Goal: Contribute content: Add original content to the website for others to see

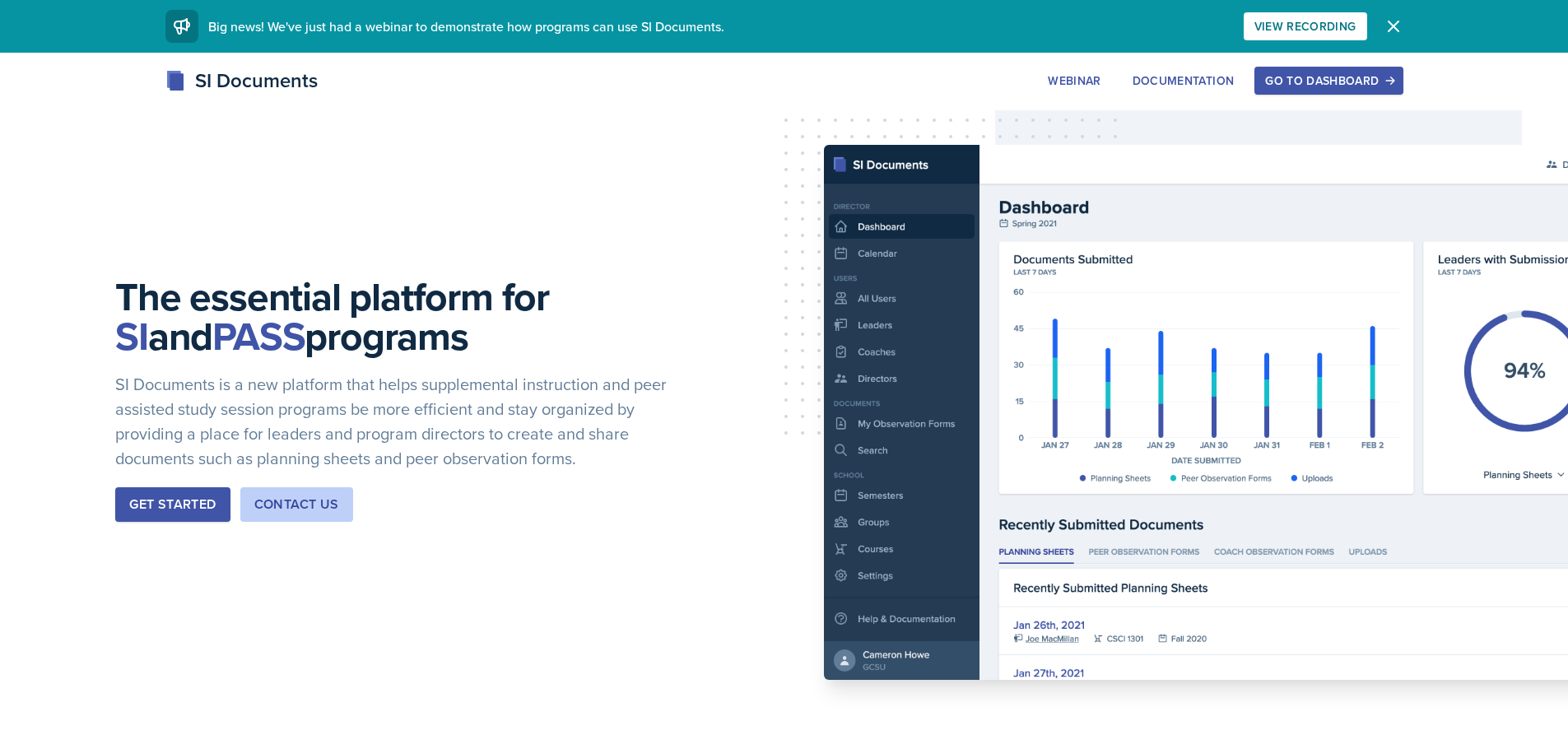
click at [1380, 82] on div "Go to Dashboard" at bounding box center [1329, 81] width 127 height 13
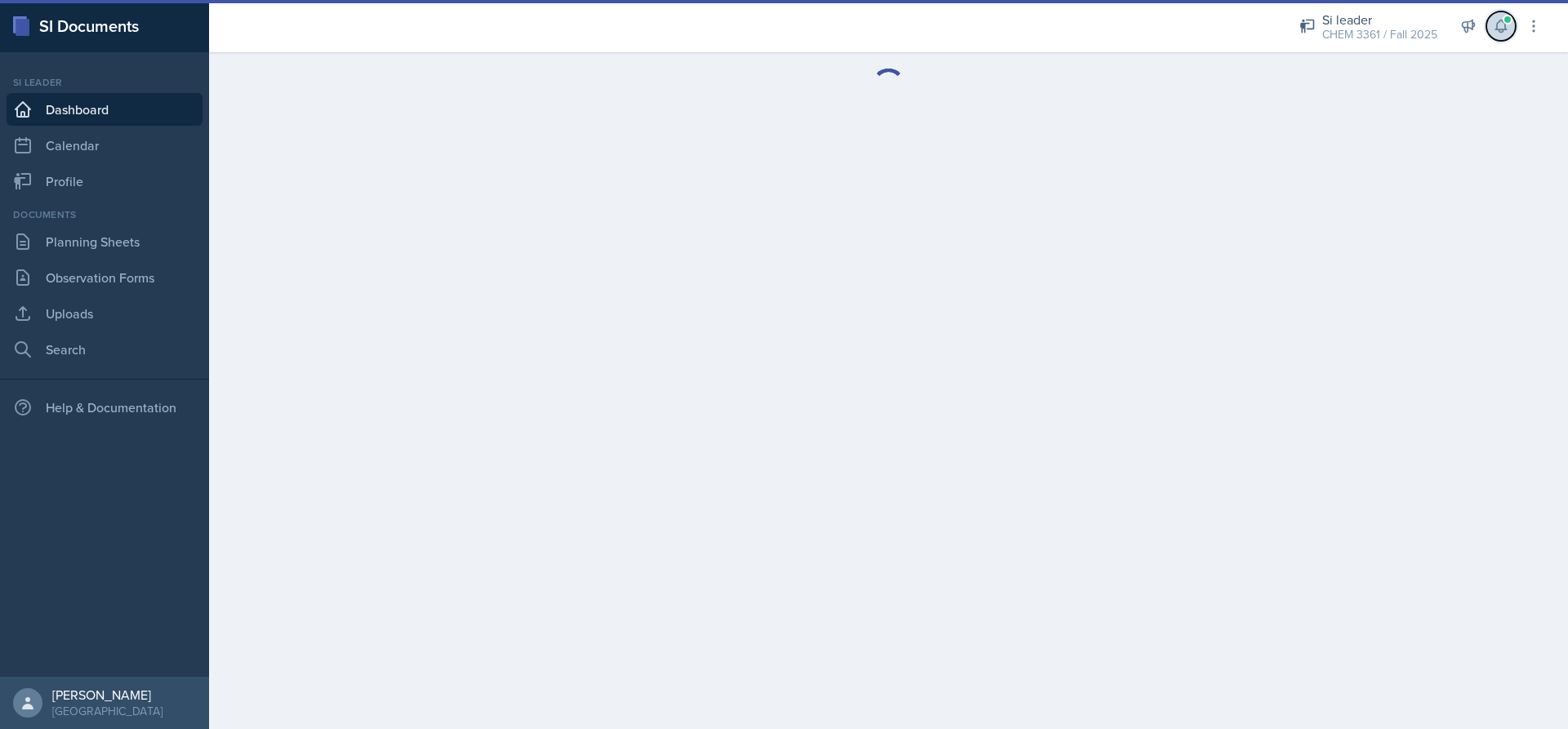
click at [1489, 26] on button at bounding box center [1501, 26] width 30 height 30
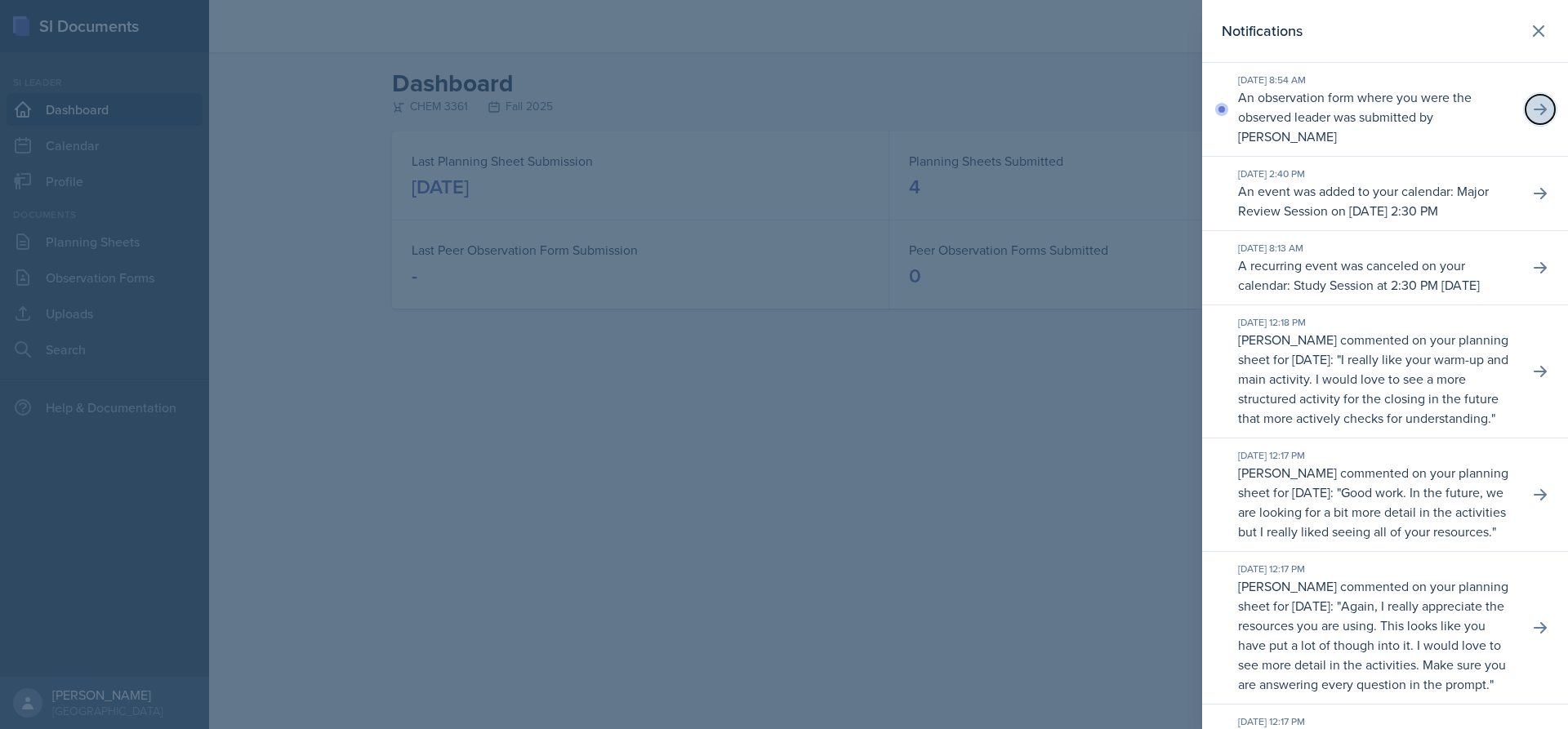
click at [1532, 107] on icon at bounding box center [1540, 109] width 17 height 17
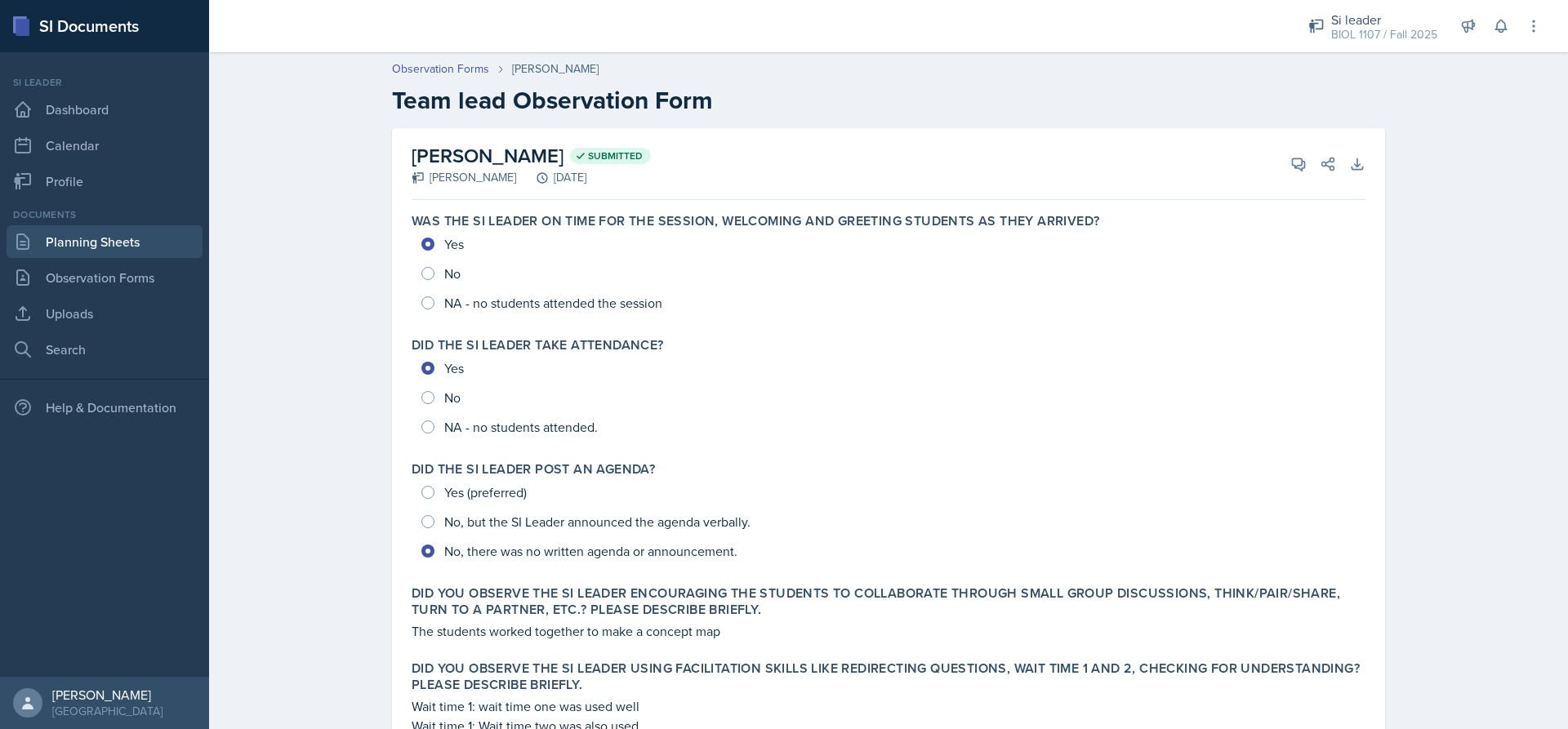
click at [117, 245] on link "Planning Sheets" at bounding box center [104, 241] width 196 height 32
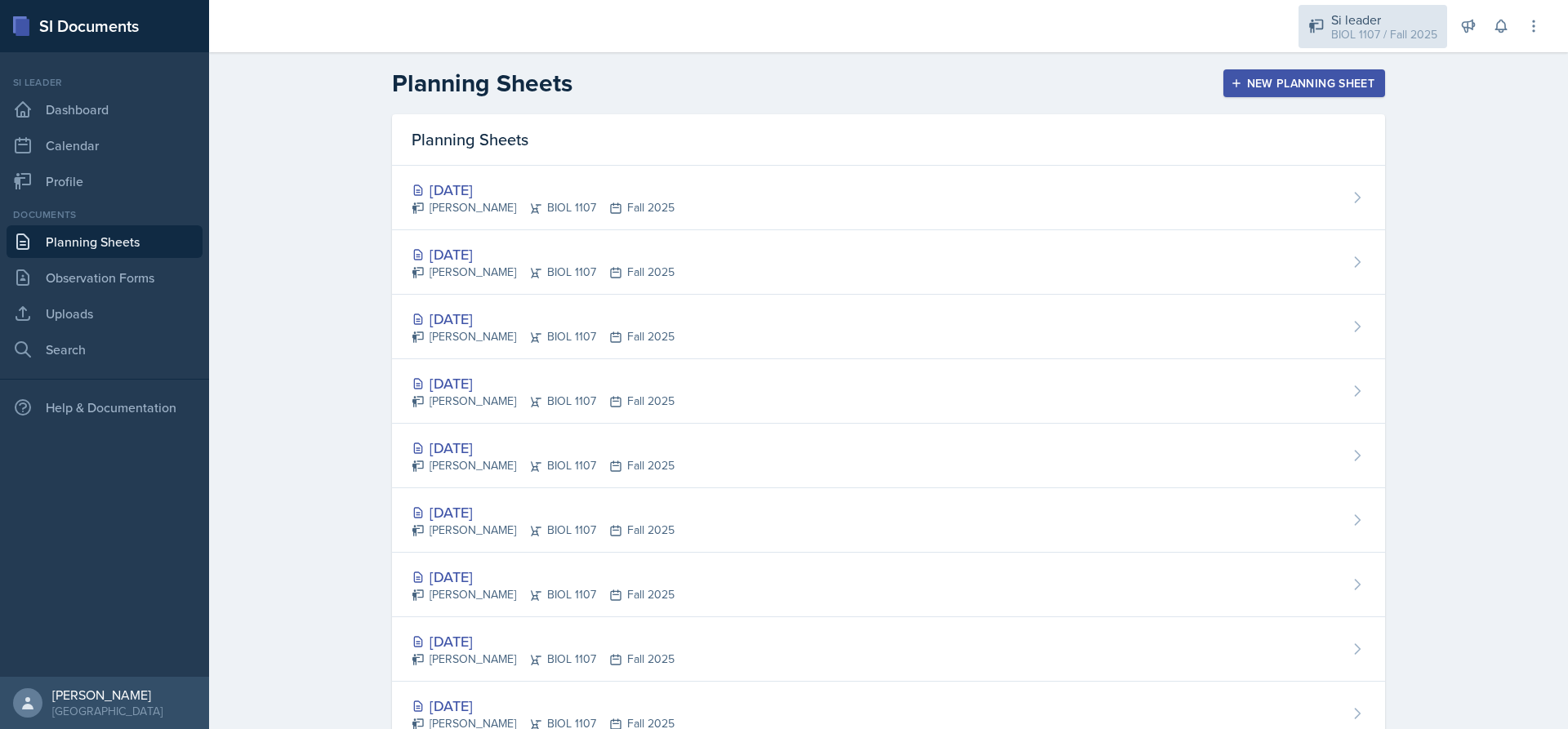
click at [1373, 21] on div "Si leader" at bounding box center [1384, 20] width 106 height 20
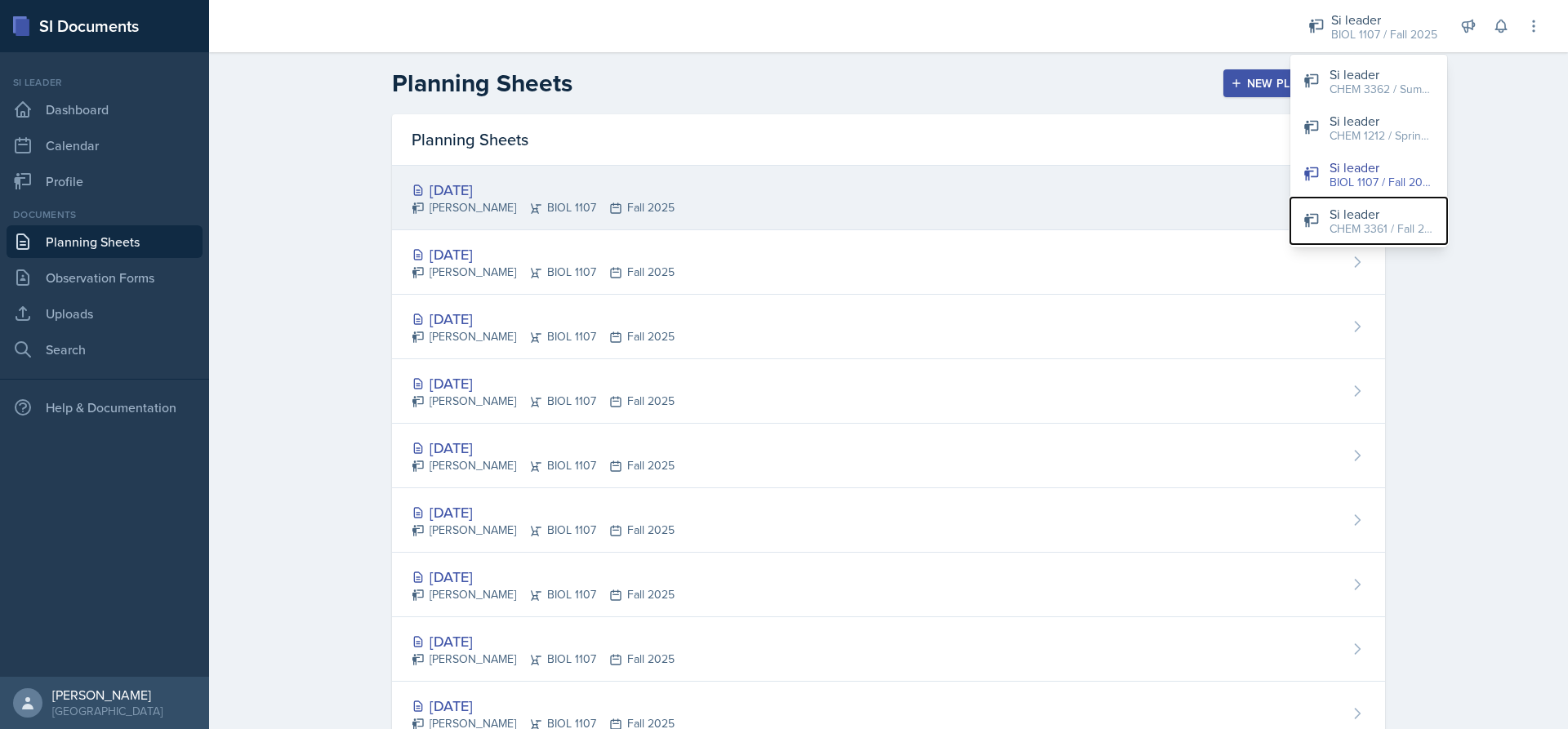
click at [1343, 219] on div "Si leader" at bounding box center [1382, 214] width 104 height 20
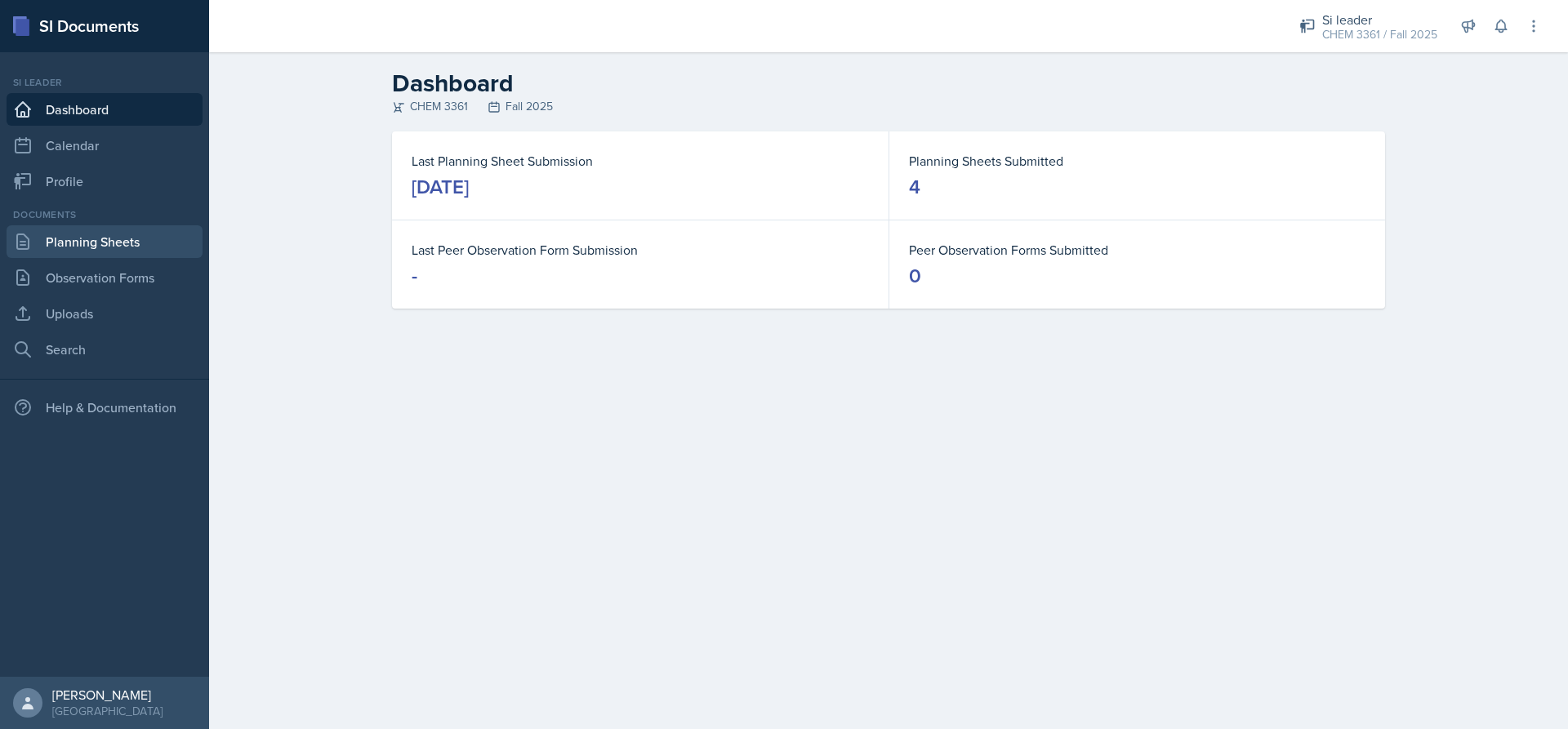
click at [52, 239] on link "Planning Sheets" at bounding box center [104, 241] width 196 height 32
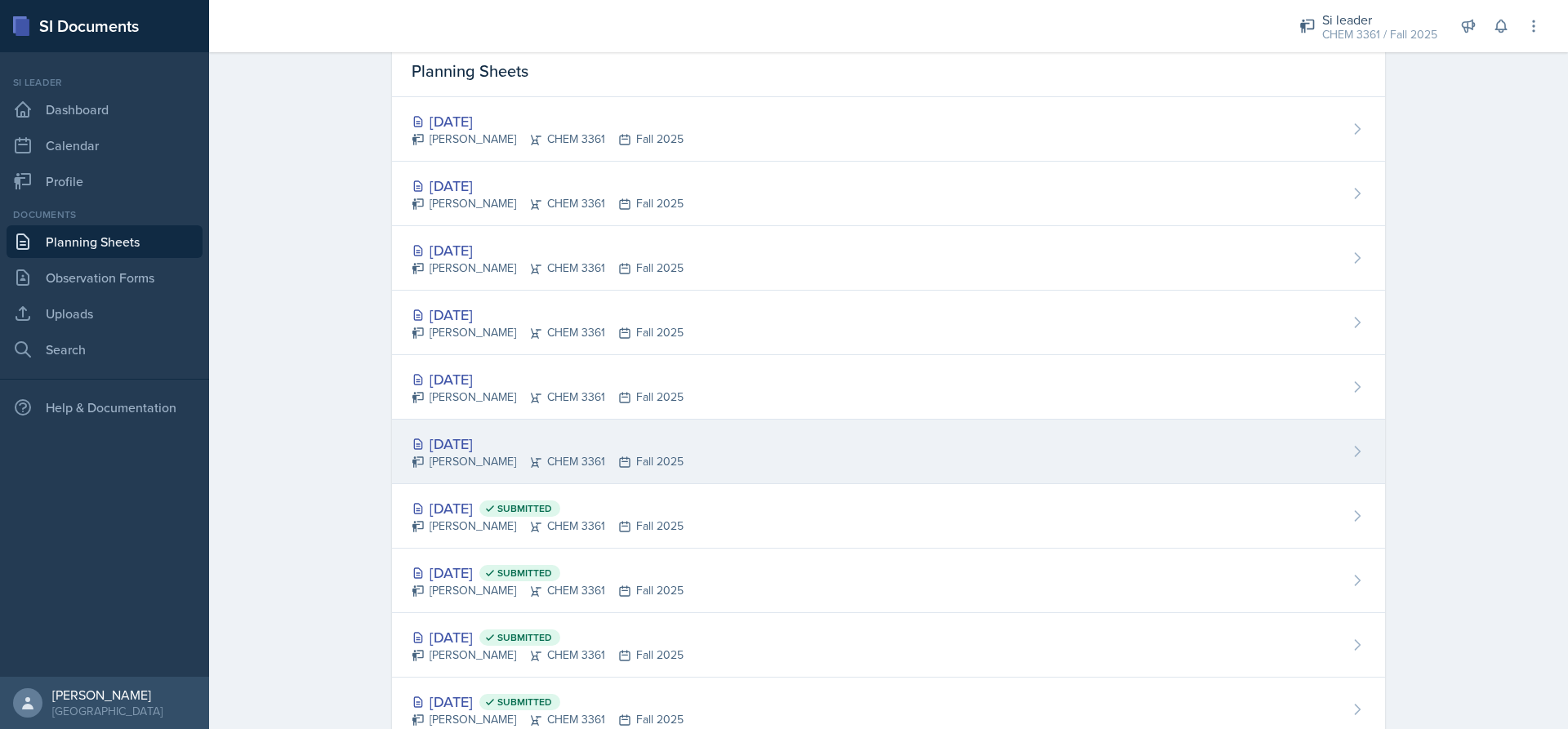
scroll to position [120, 0]
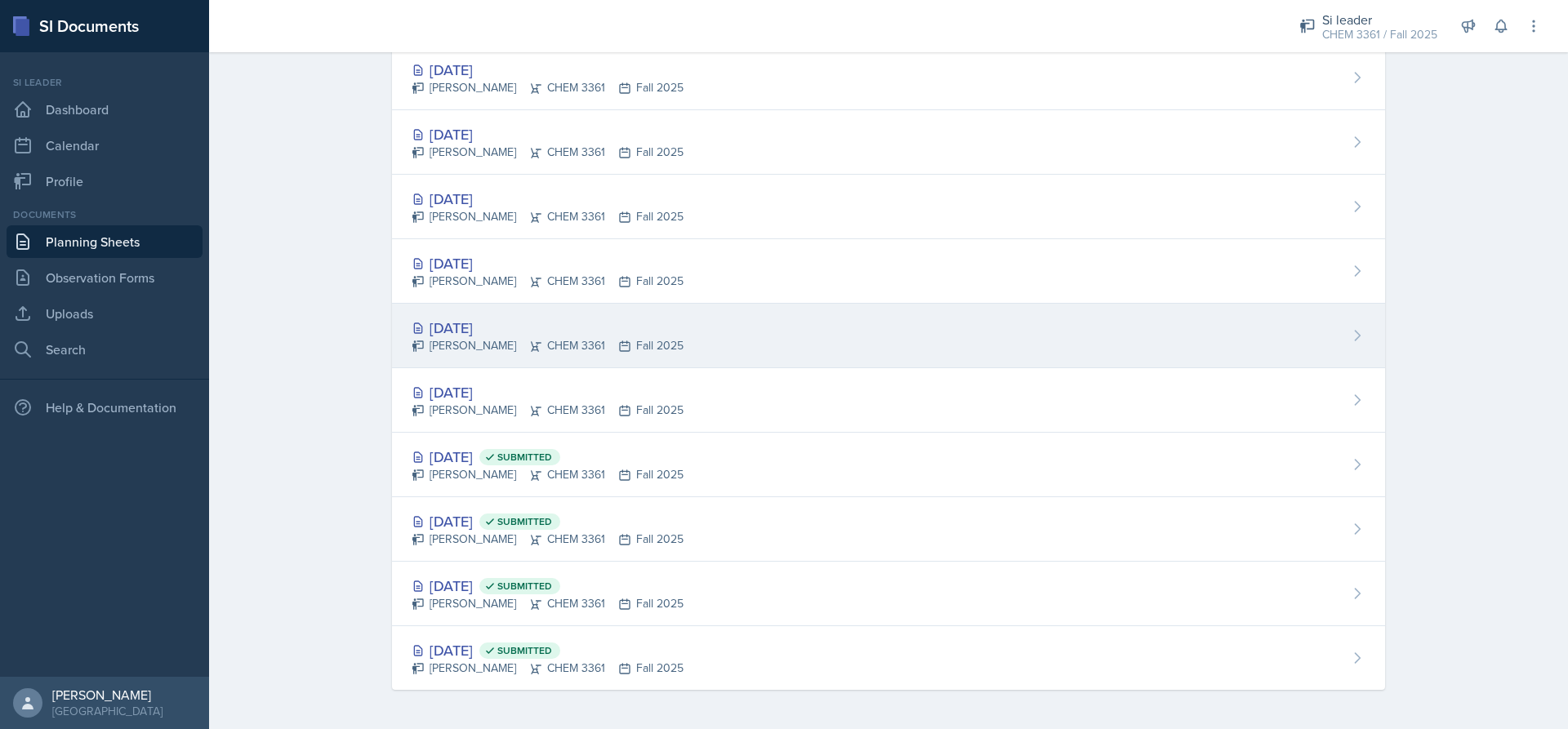
click at [499, 339] on div "[PERSON_NAME] CHEM 3361 Fall 2025" at bounding box center [547, 345] width 272 height 17
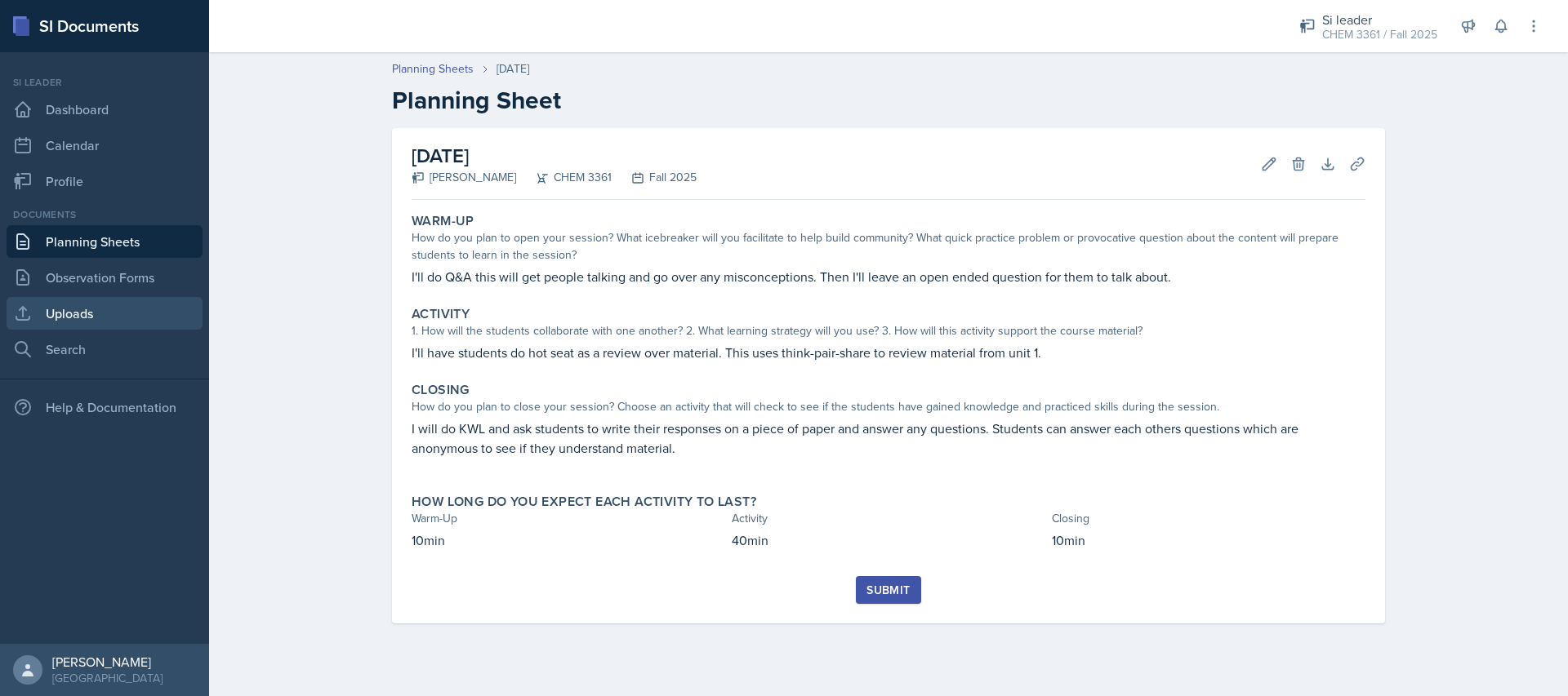
click at [132, 311] on link "Uploads" at bounding box center [104, 312] width 196 height 32
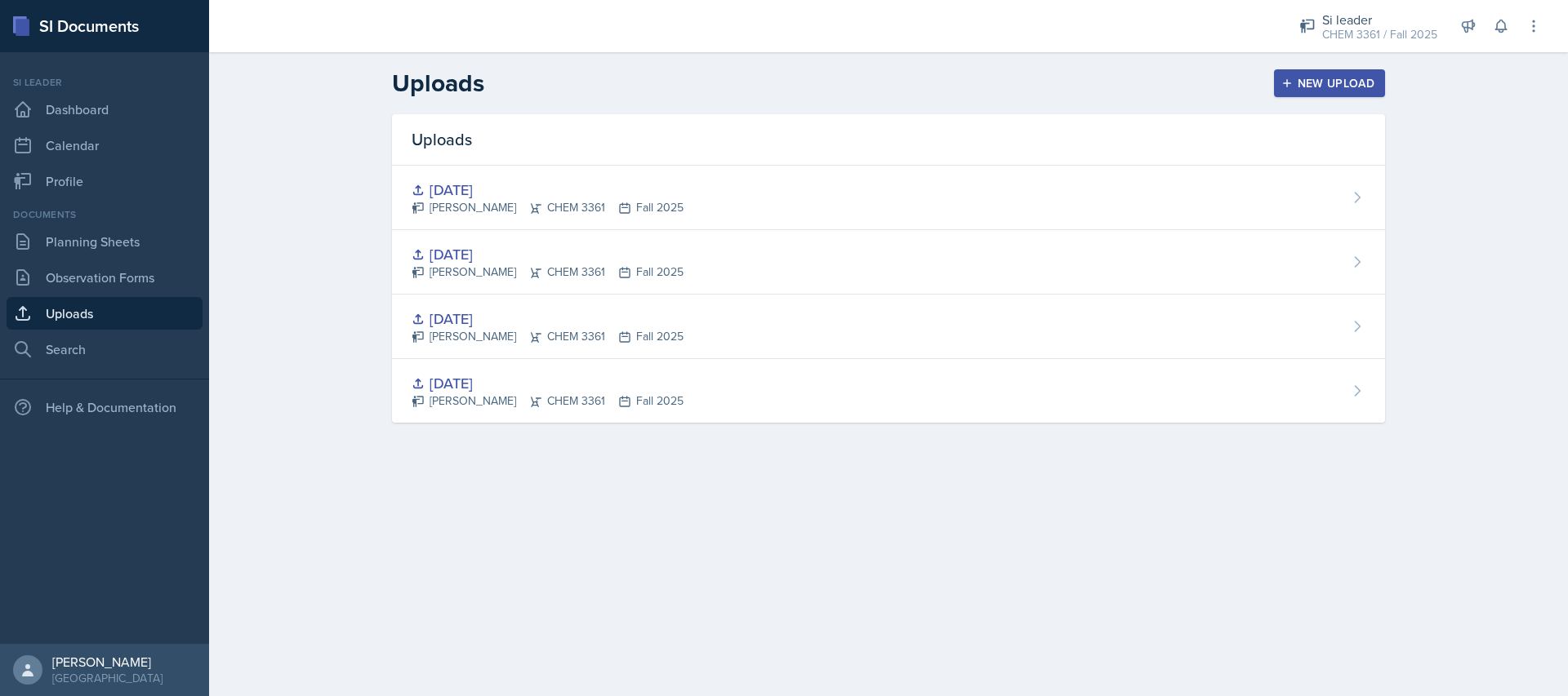
click at [1291, 74] on button "New Upload" at bounding box center [1329, 83] width 112 height 28
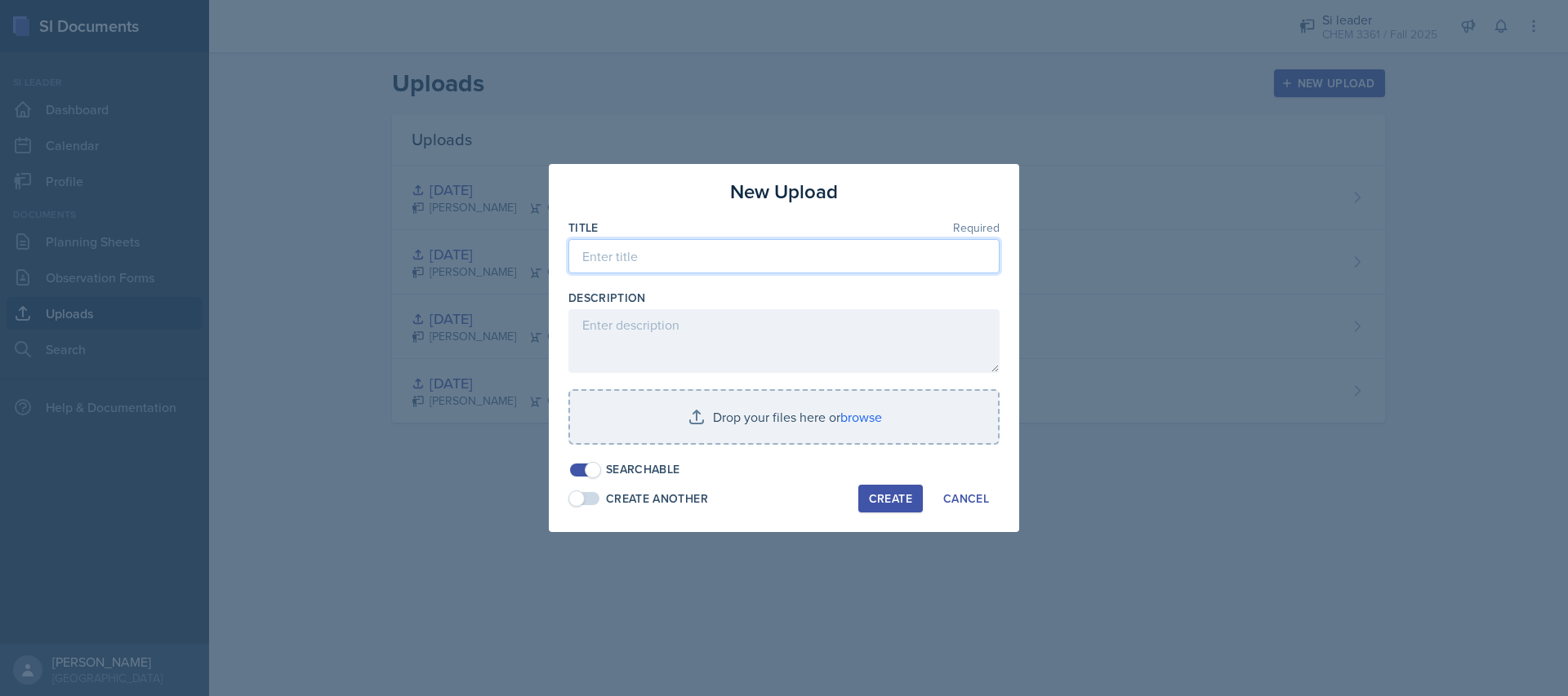
click at [765, 254] on input at bounding box center [783, 255] width 431 height 34
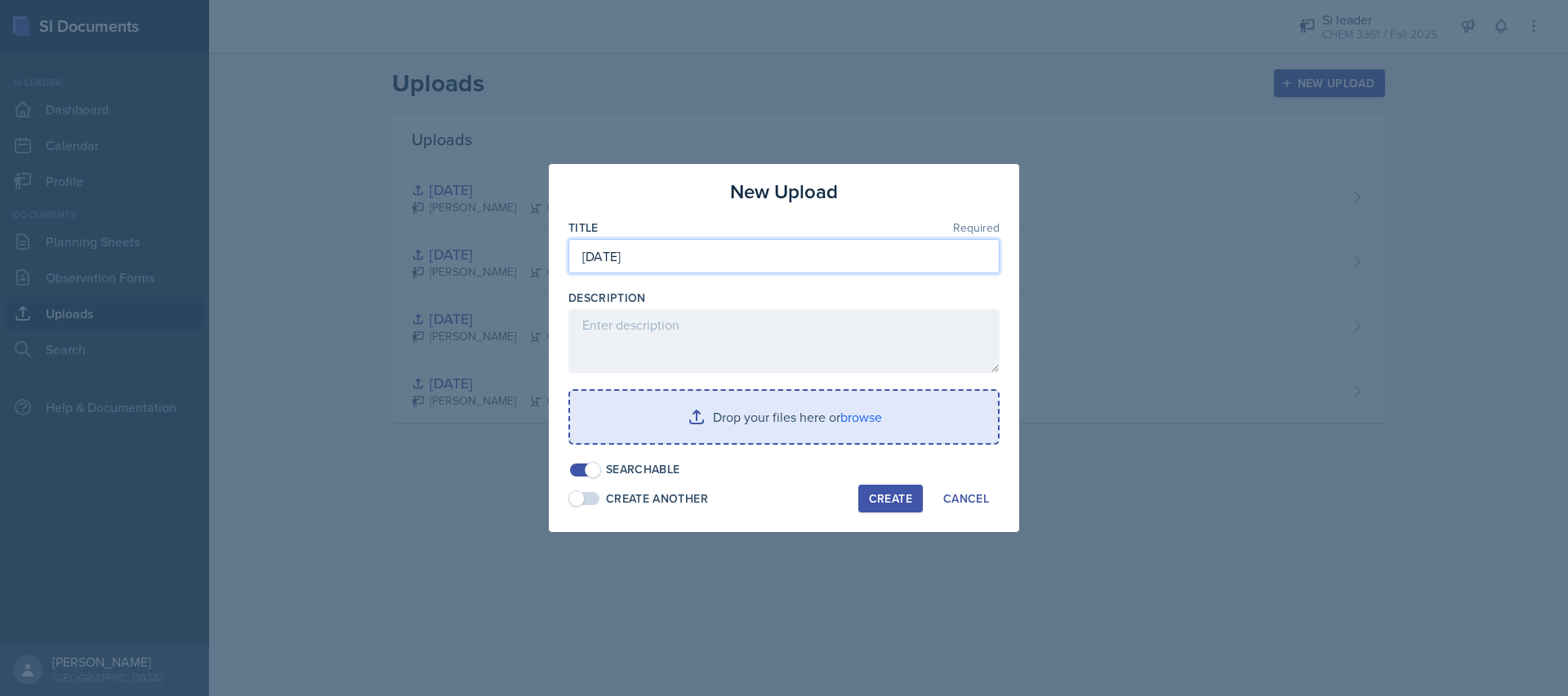
type input "[DATE]"
click at [738, 433] on input "file" at bounding box center [783, 417] width 428 height 52
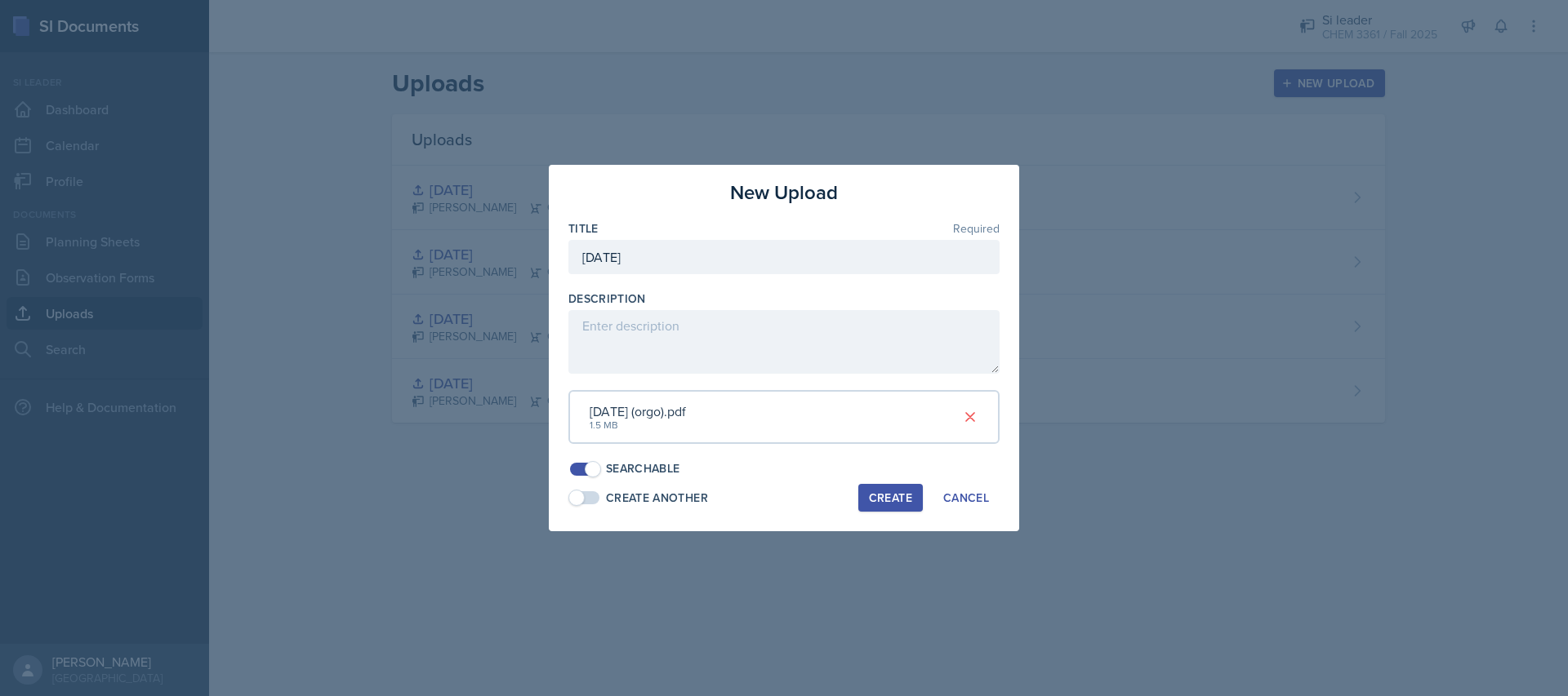
click at [884, 493] on div "Create" at bounding box center [891, 498] width 43 height 13
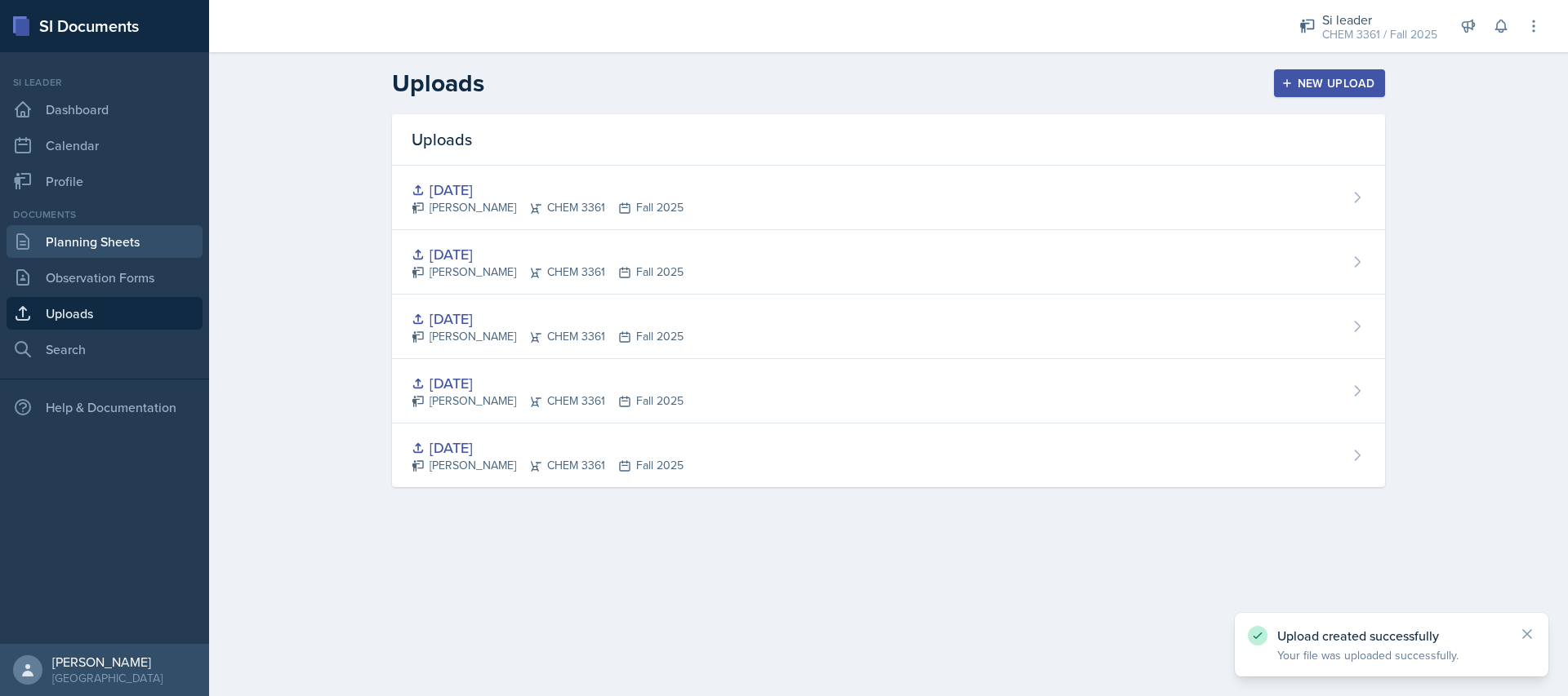
click at [155, 236] on link "Planning Sheets" at bounding box center [104, 241] width 196 height 32
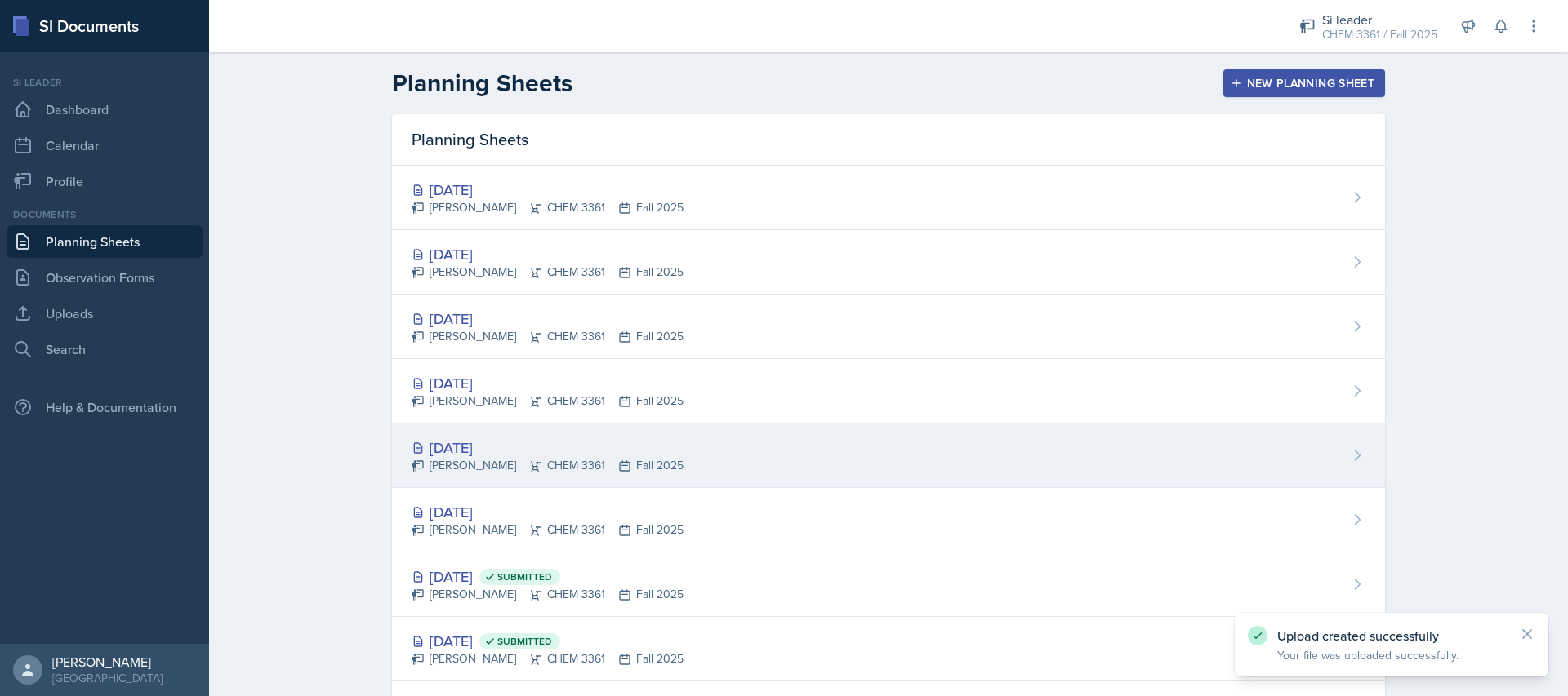
click at [743, 462] on div "[DATE] [PERSON_NAME] CHEM 3361 Fall 2025" at bounding box center [888, 455] width 993 height 64
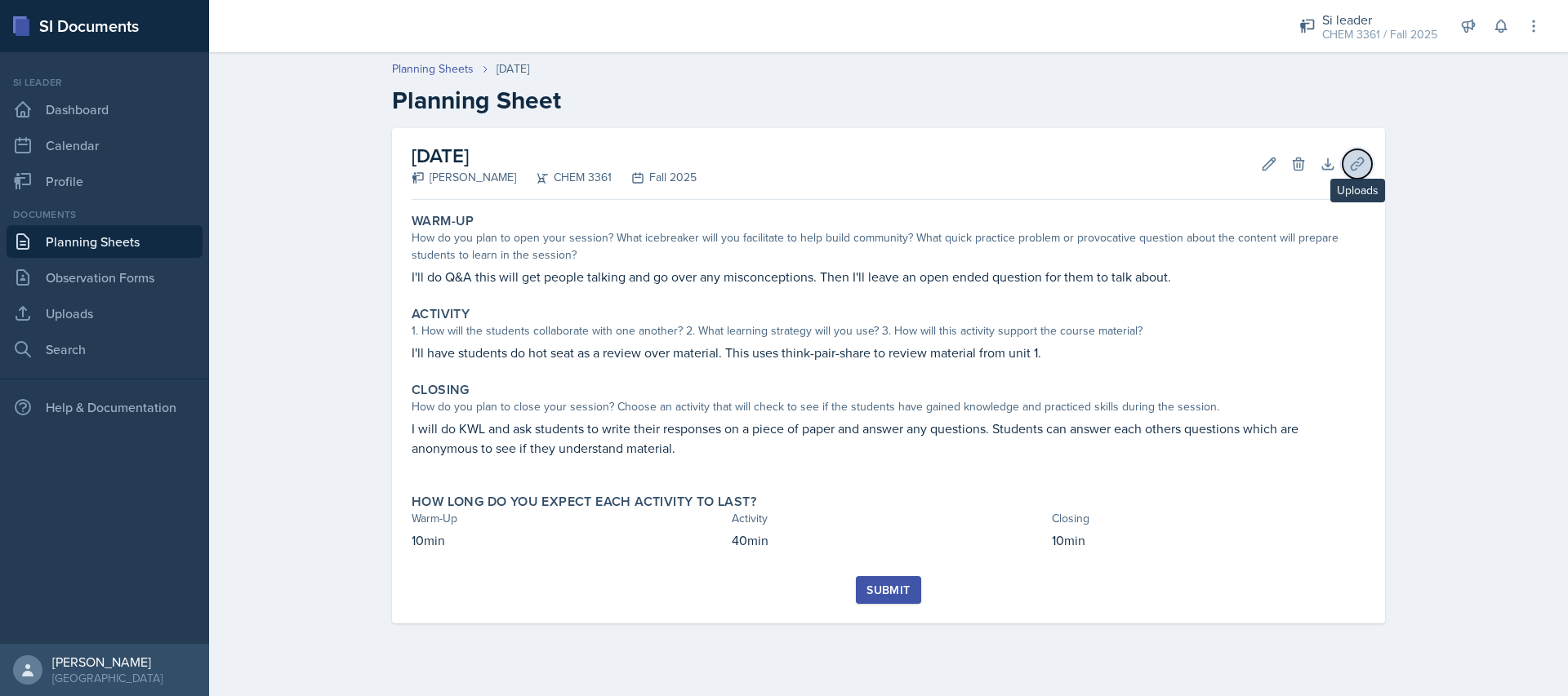
click at [1363, 159] on icon at bounding box center [1356, 164] width 12 height 12
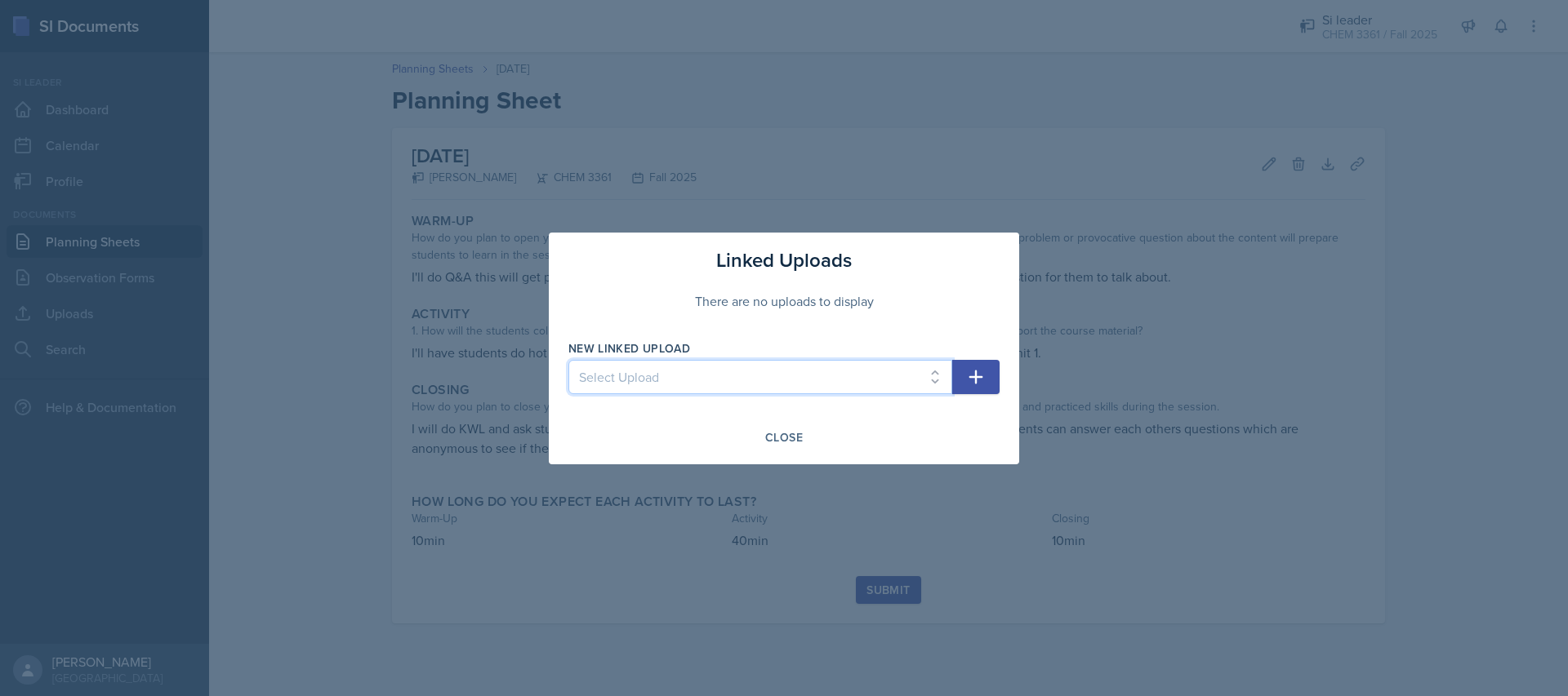
click at [786, 379] on select "Select Upload [DATE] [DATE] [DATE] [DATE] [DATE]" at bounding box center [760, 376] width 384 height 34
select select "0d3836c5-9a85-4345-a0cd-0f3cdeae351b"
click at [568, 360] on select "Select Upload [DATE] [DATE] [DATE] [DATE] [DATE]" at bounding box center [760, 376] width 384 height 34
click at [978, 379] on icon "button" at bounding box center [976, 377] width 20 height 20
select select
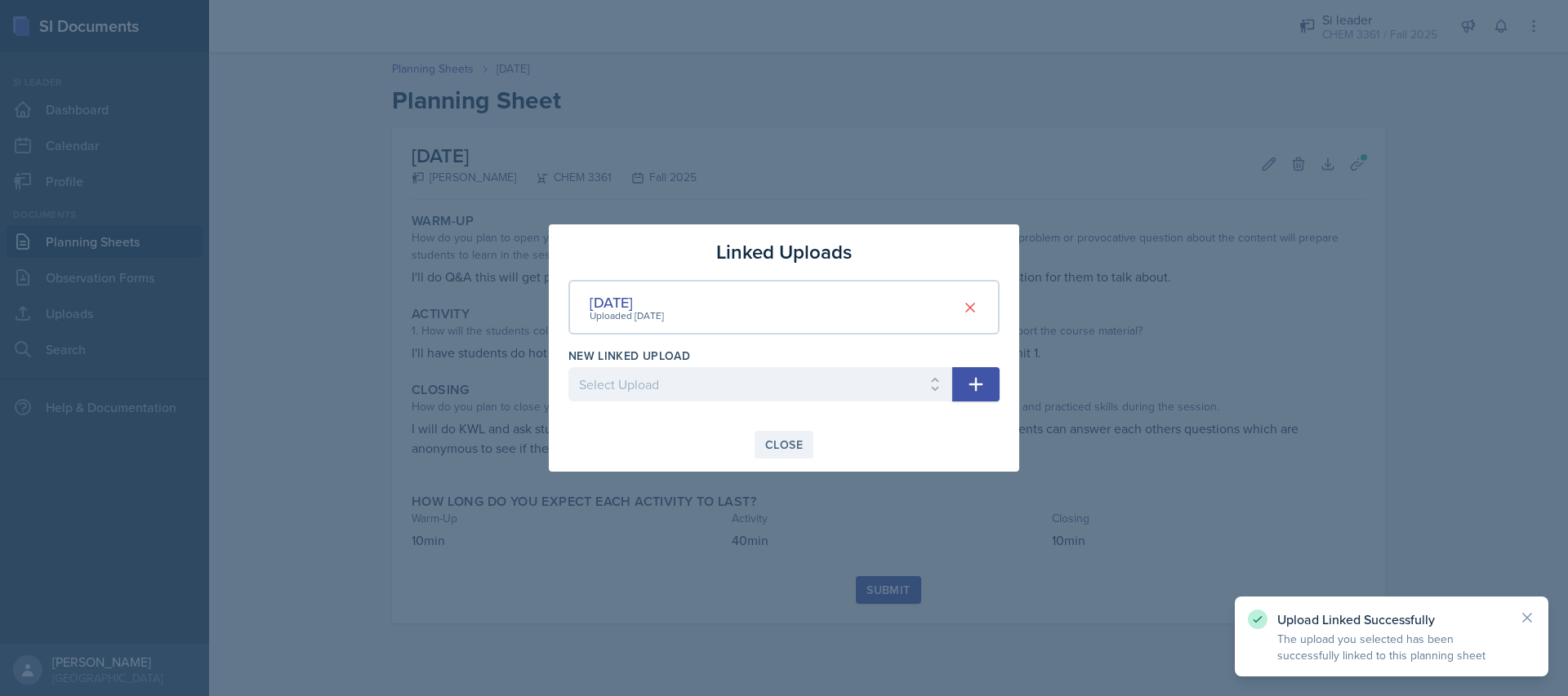
click at [767, 438] on div "Close" at bounding box center [783, 445] width 37 height 13
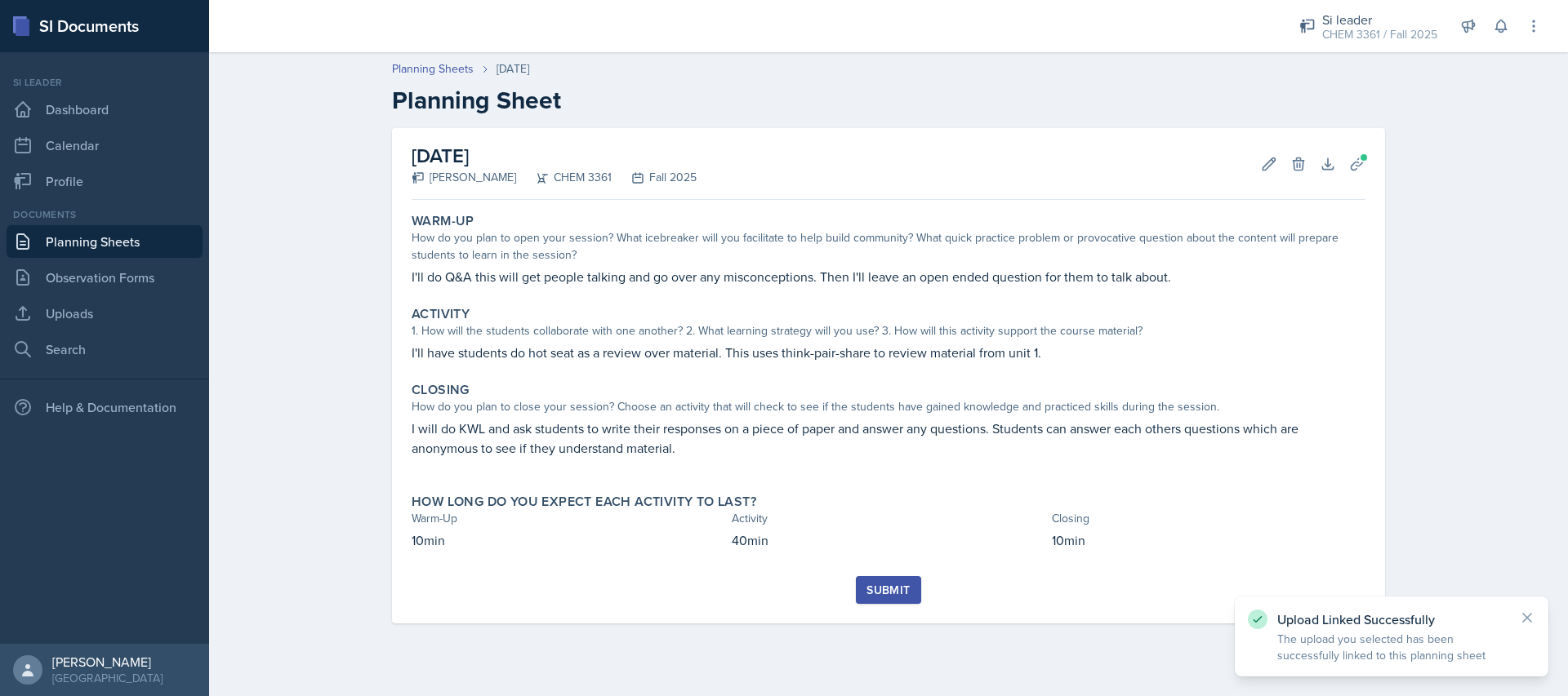
click at [863, 584] on button "Submit" at bounding box center [888, 590] width 65 height 28
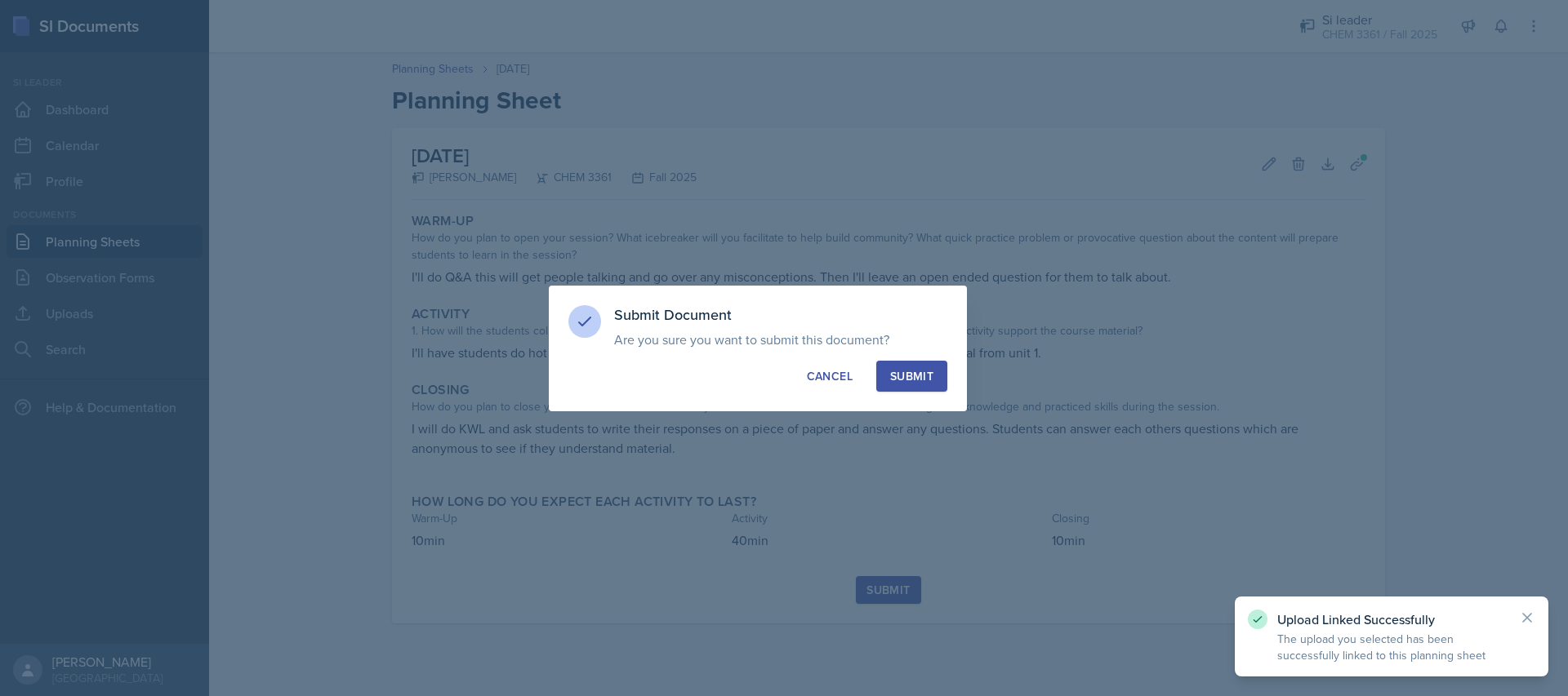
click at [915, 372] on div "Submit" at bounding box center [911, 376] width 43 height 17
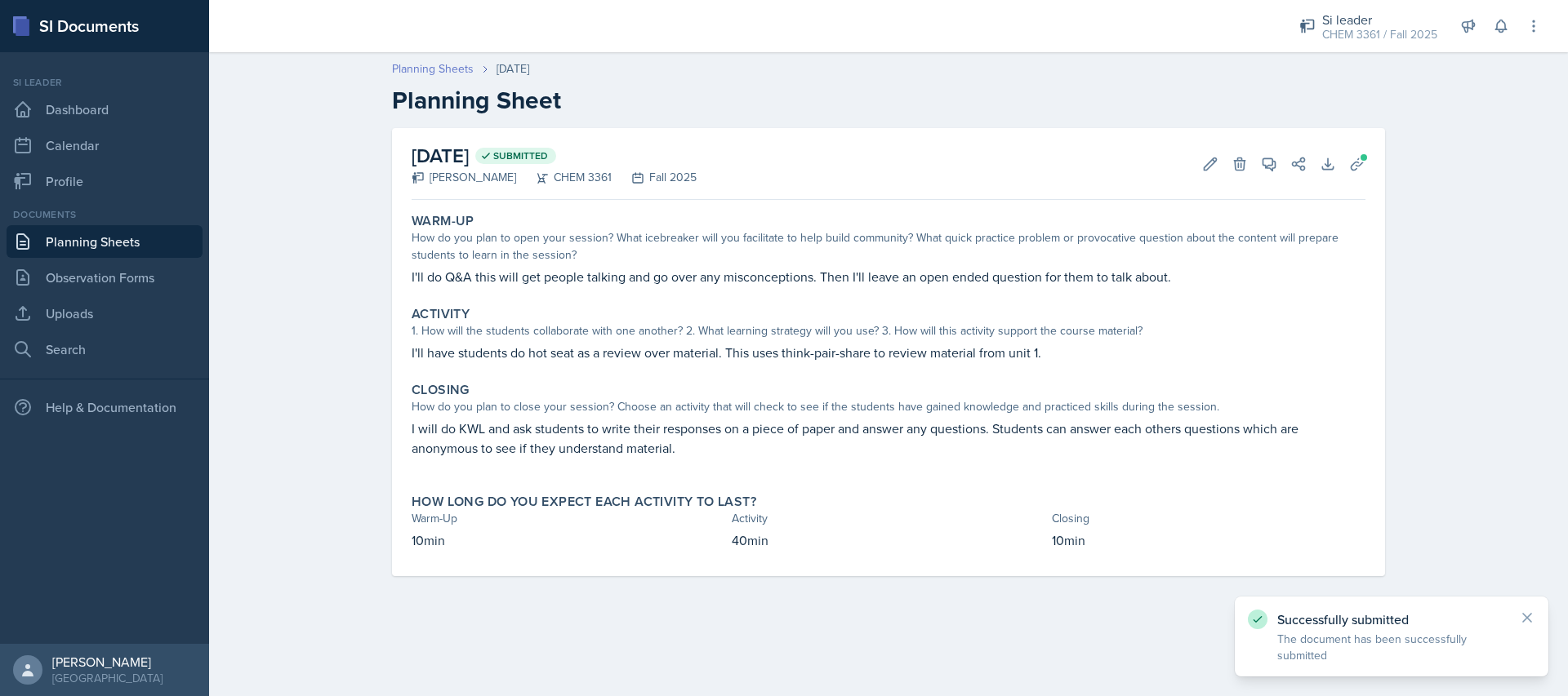
click at [421, 72] on link "Planning Sheets" at bounding box center [433, 69] width 82 height 17
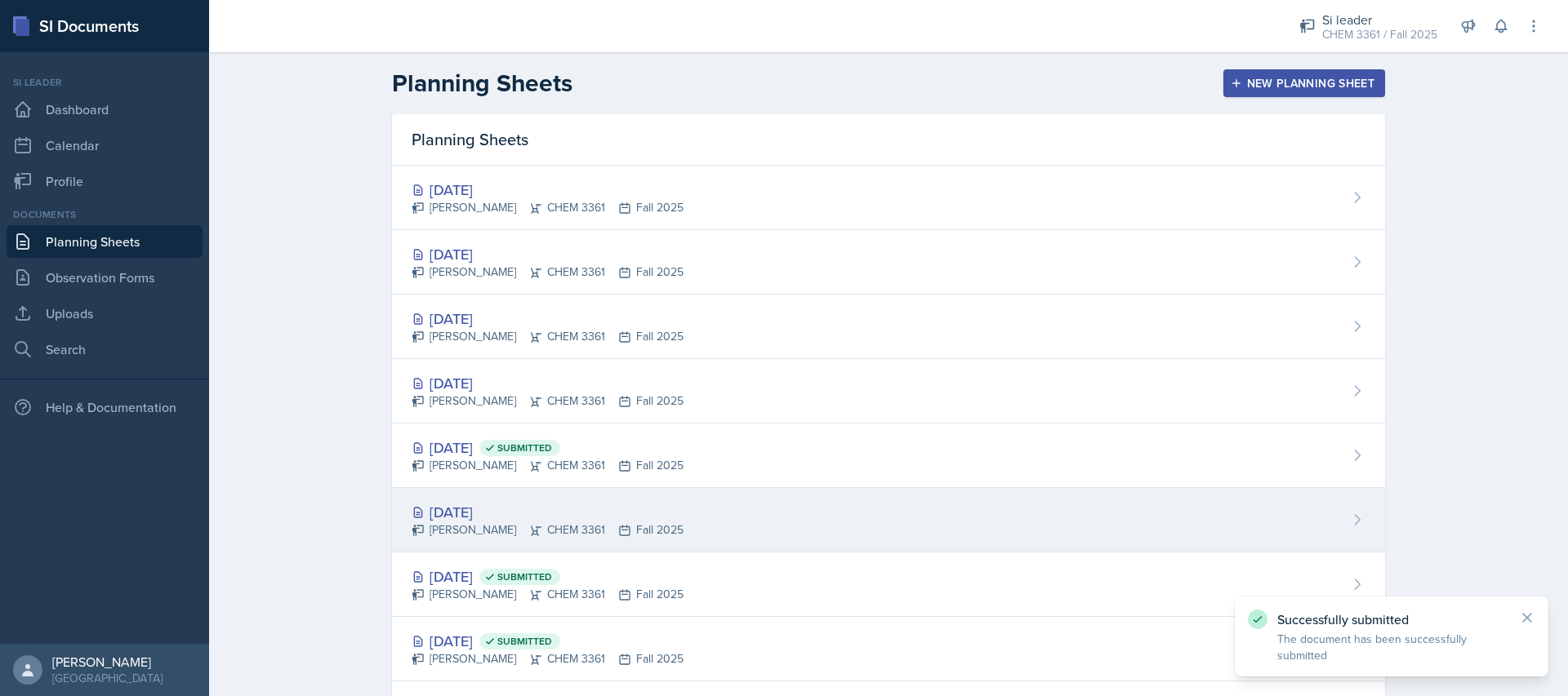
click at [482, 522] on div "[PERSON_NAME] CHEM 3361 Fall 2025" at bounding box center [547, 530] width 272 height 17
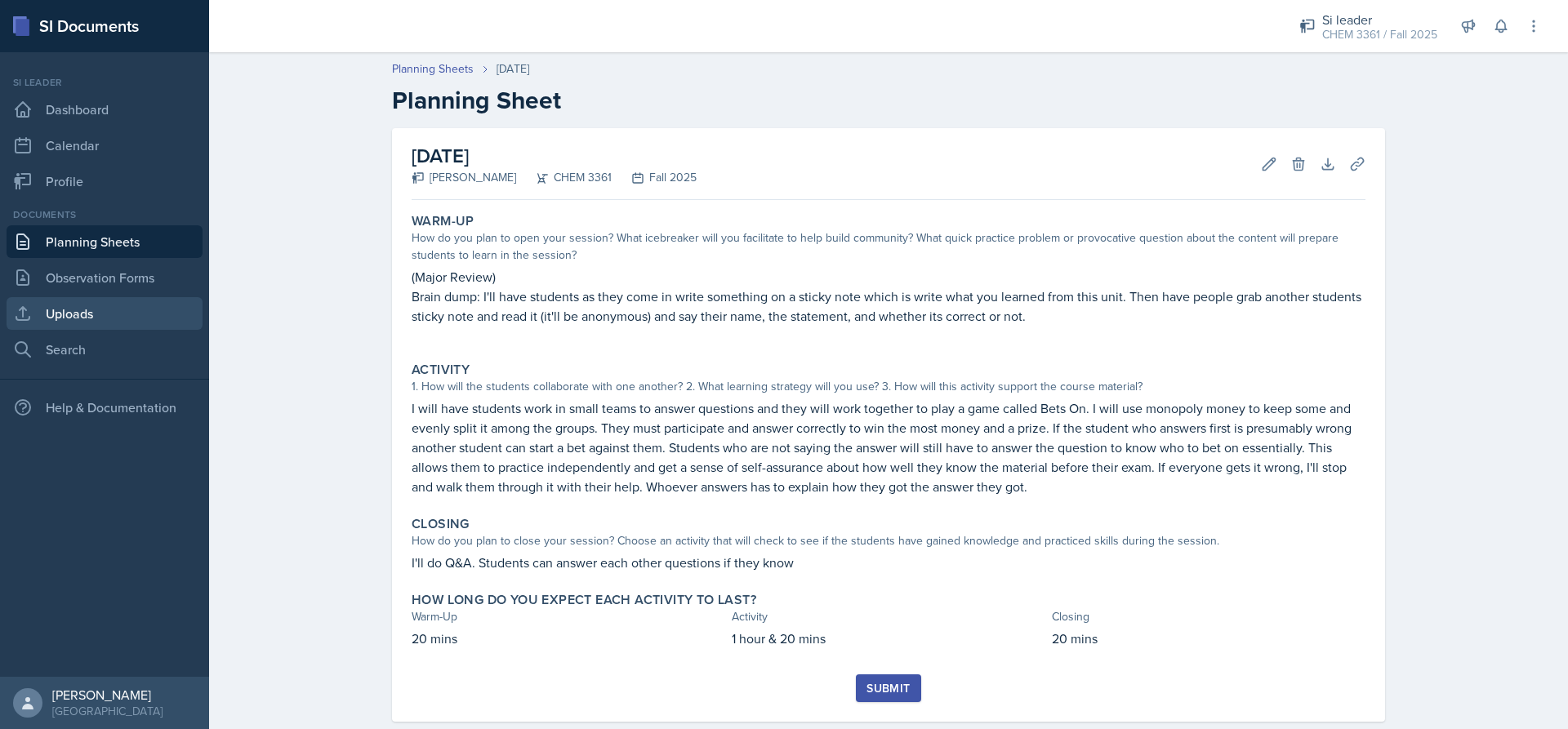
click at [110, 311] on link "Uploads" at bounding box center [104, 312] width 196 height 32
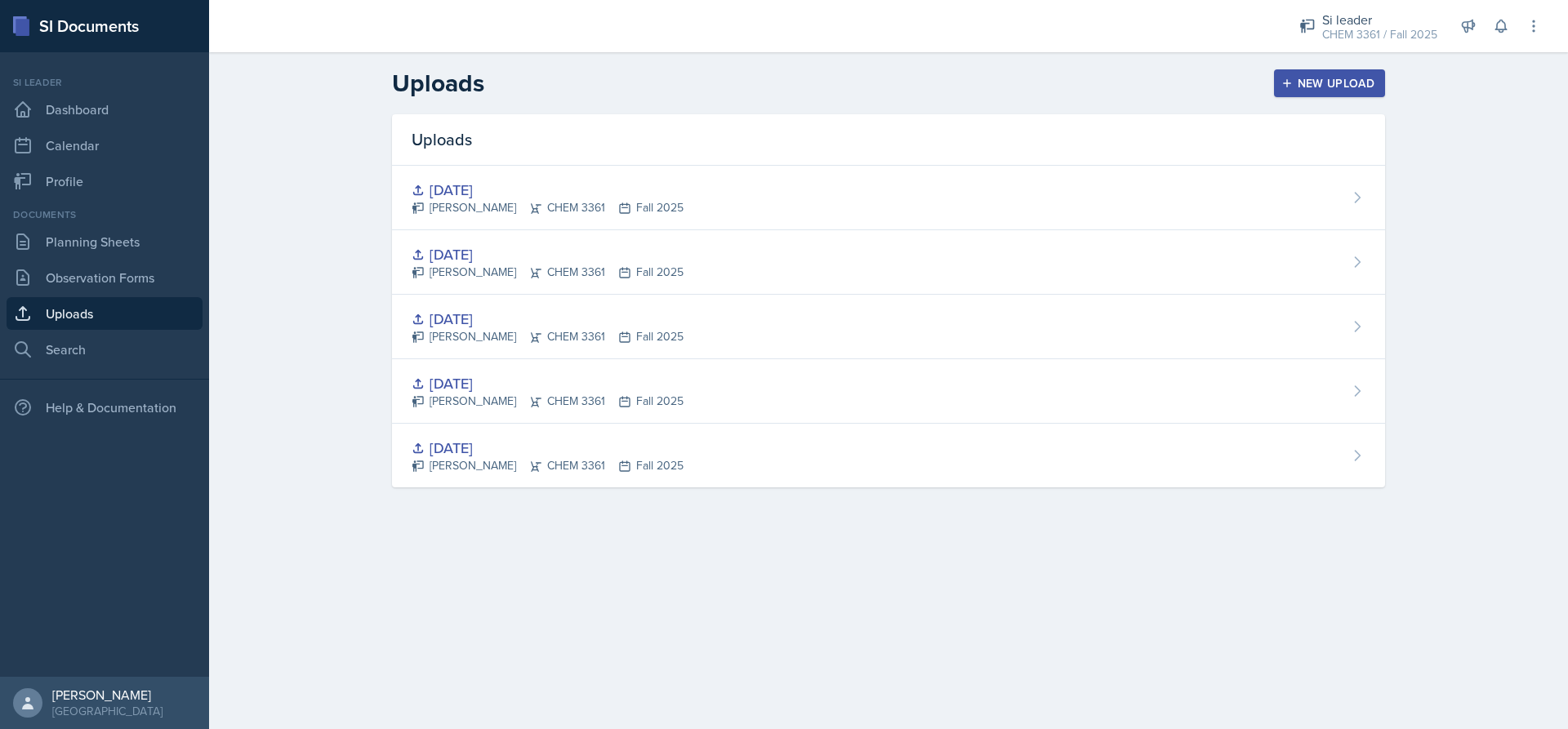
click at [1291, 81] on icon "button" at bounding box center [1287, 83] width 12 height 12
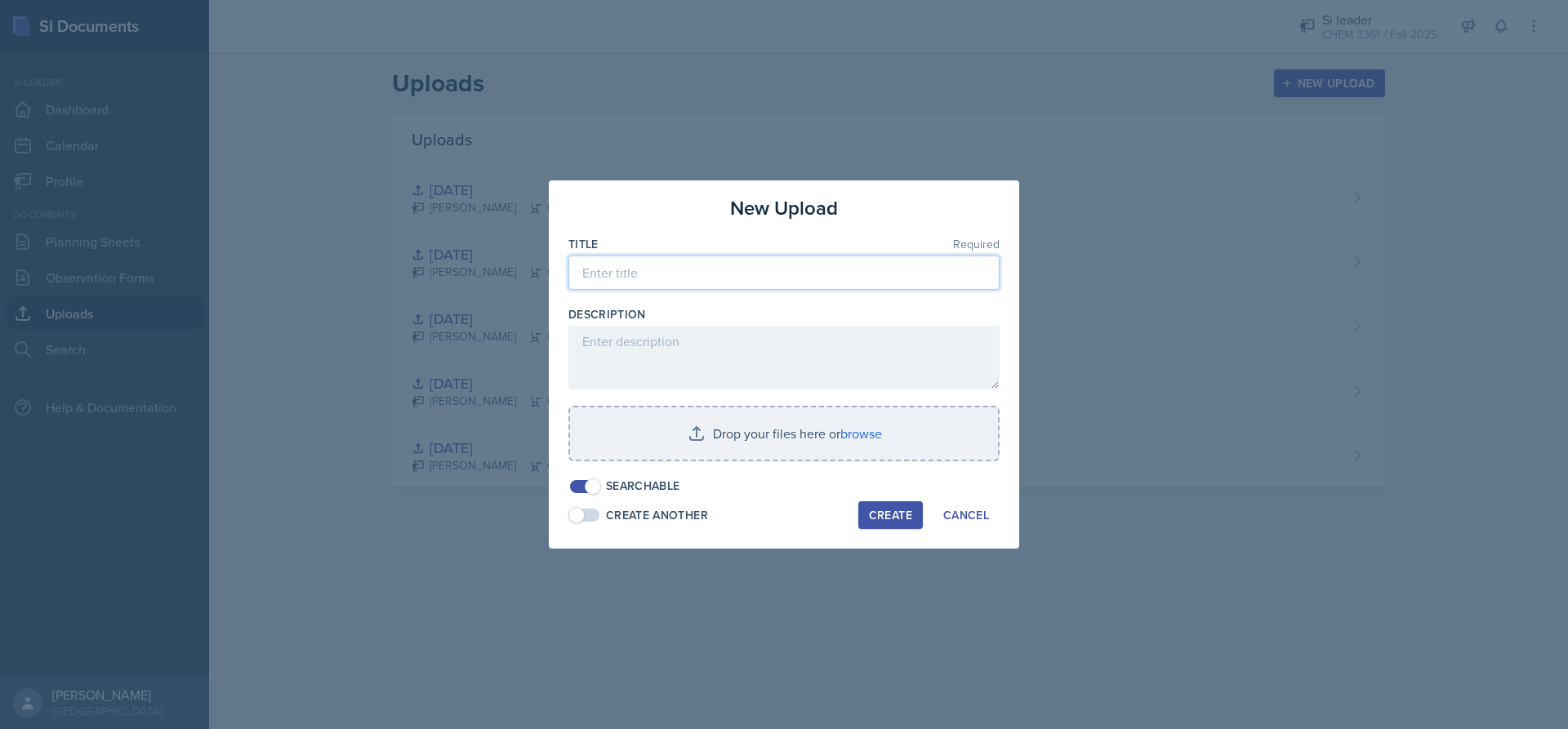
click at [769, 270] on input at bounding box center [783, 272] width 431 height 34
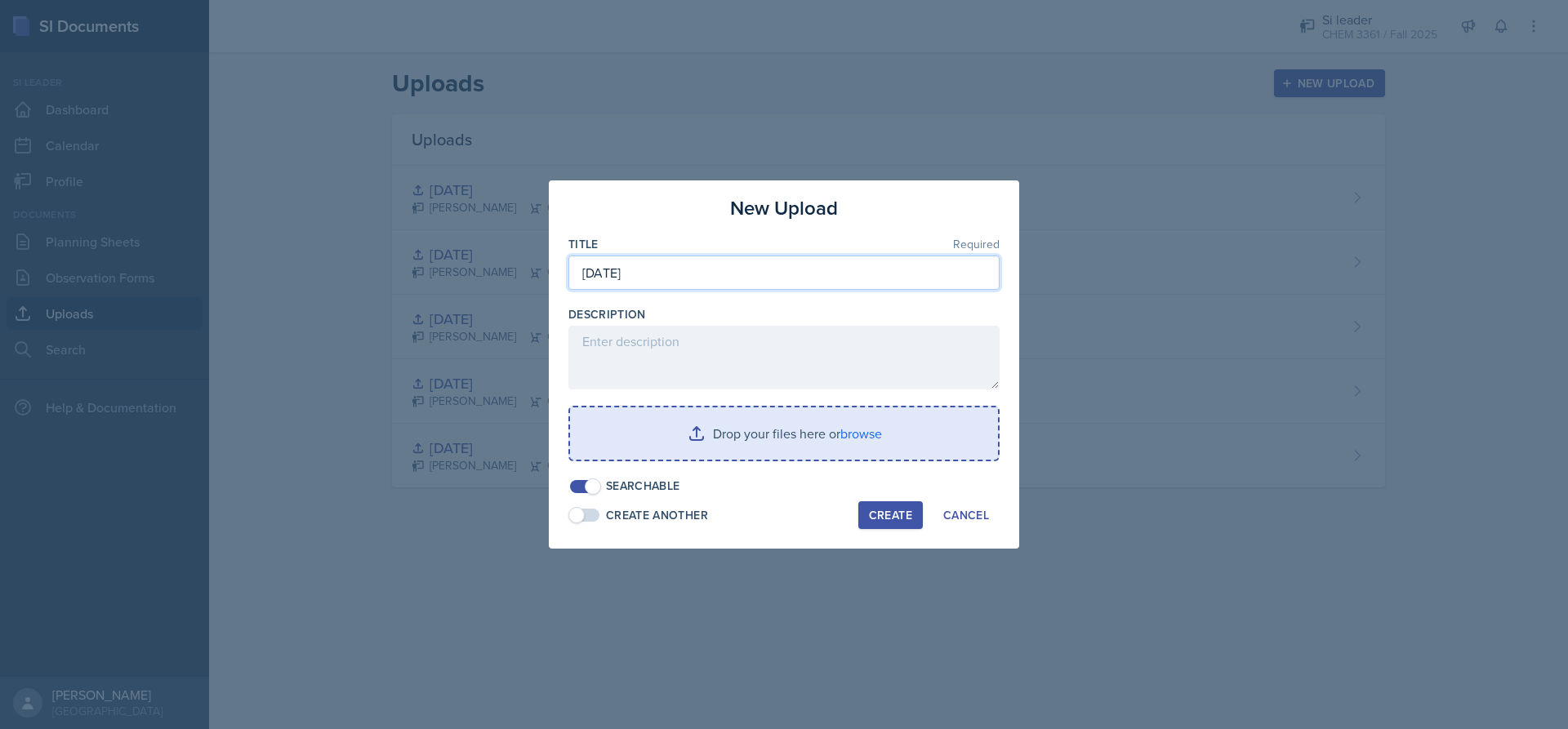
type input "[DATE]"
click at [720, 422] on input "file" at bounding box center [783, 433] width 428 height 52
click at [674, 443] on input "file" at bounding box center [783, 433] width 428 height 52
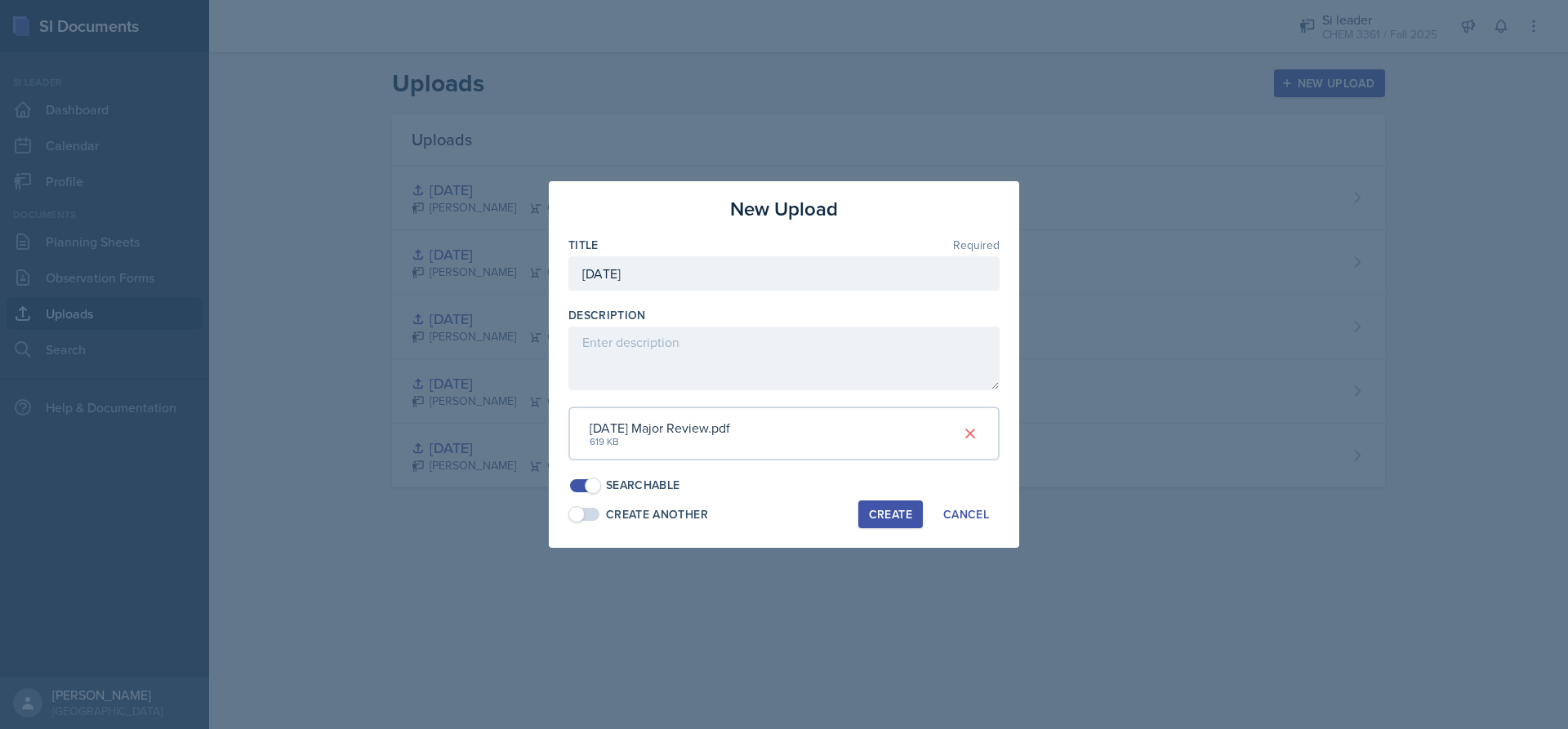
click at [894, 512] on div "Create" at bounding box center [891, 514] width 43 height 13
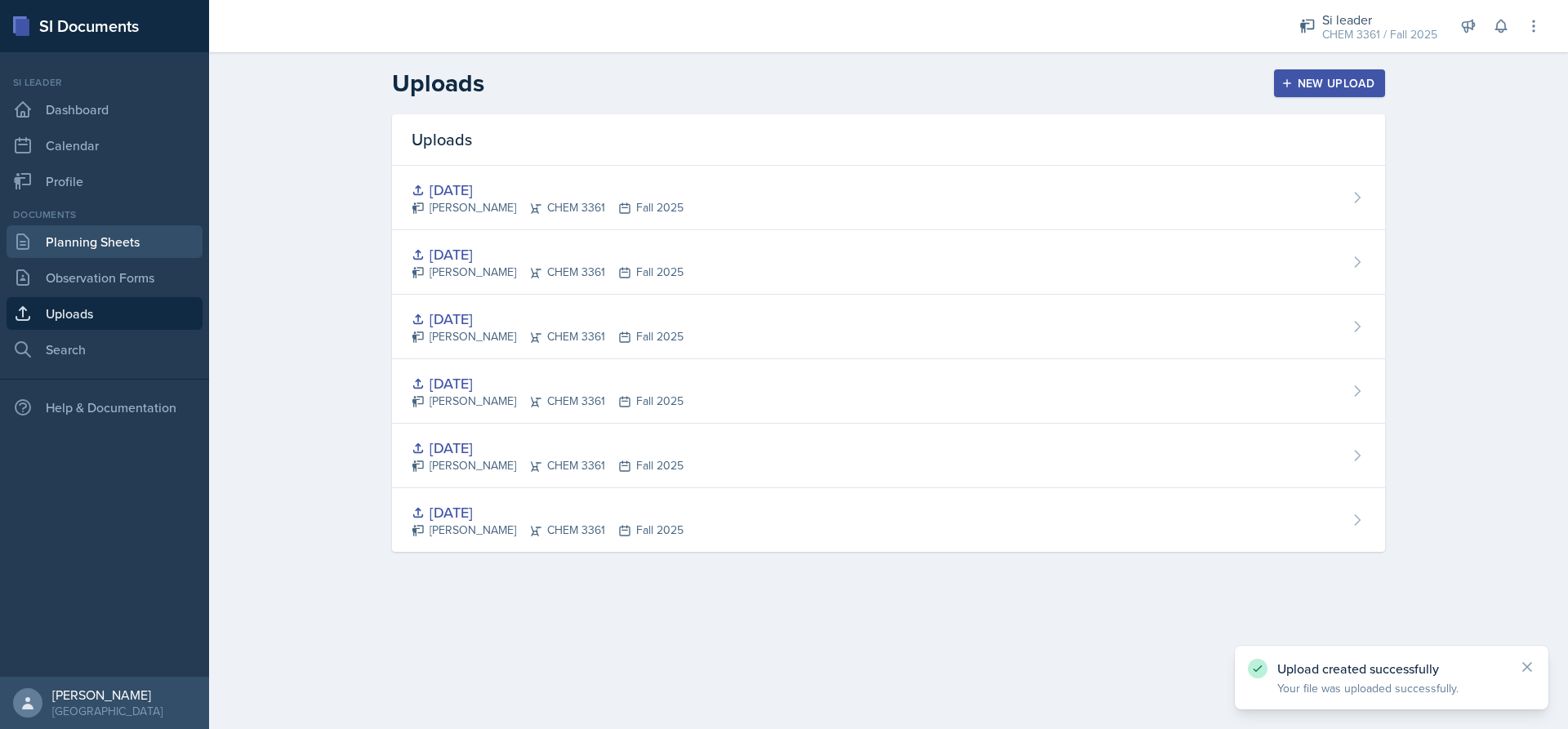
click at [88, 238] on link "Planning Sheets" at bounding box center [104, 241] width 196 height 32
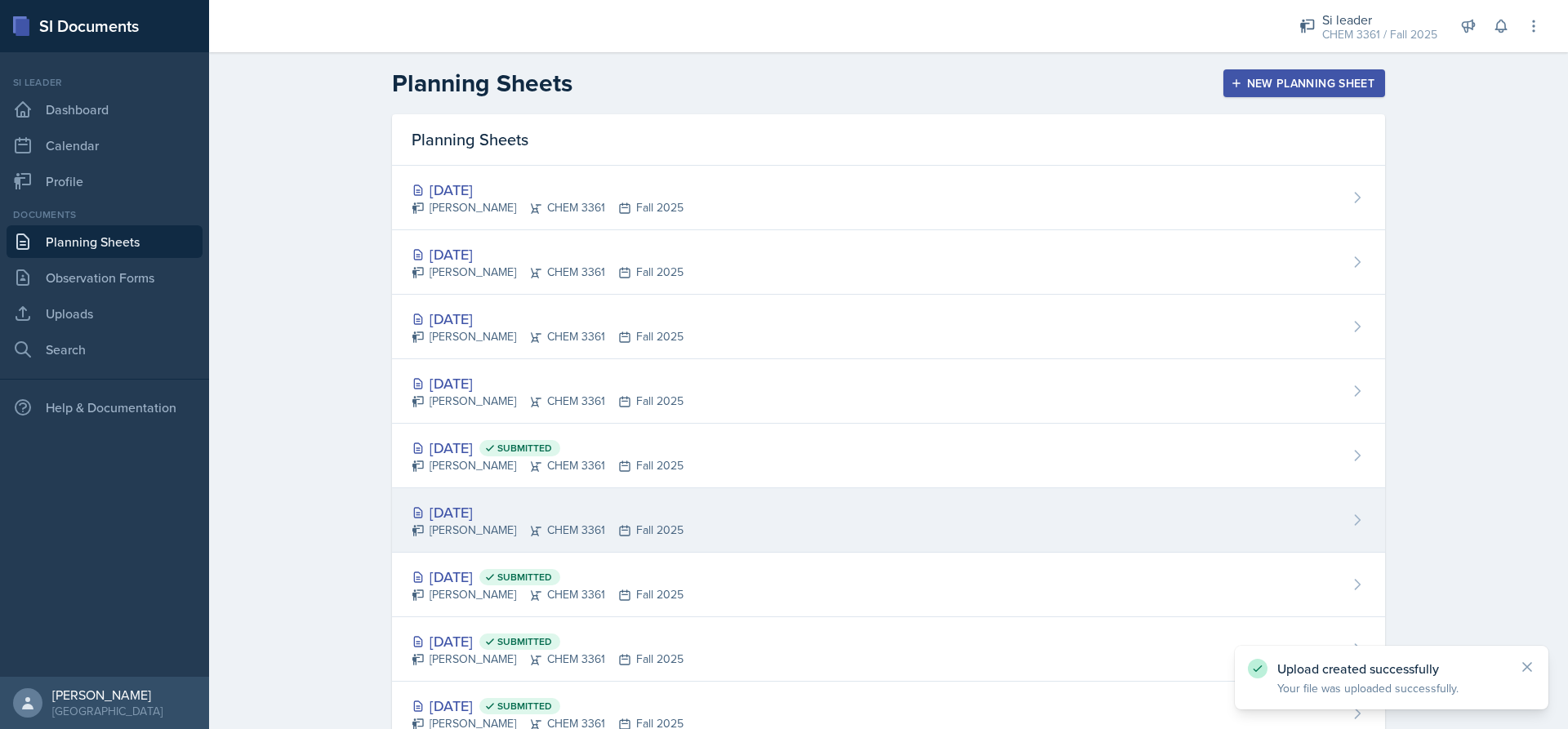
click at [534, 509] on div "[DATE]" at bounding box center [547, 512] width 272 height 22
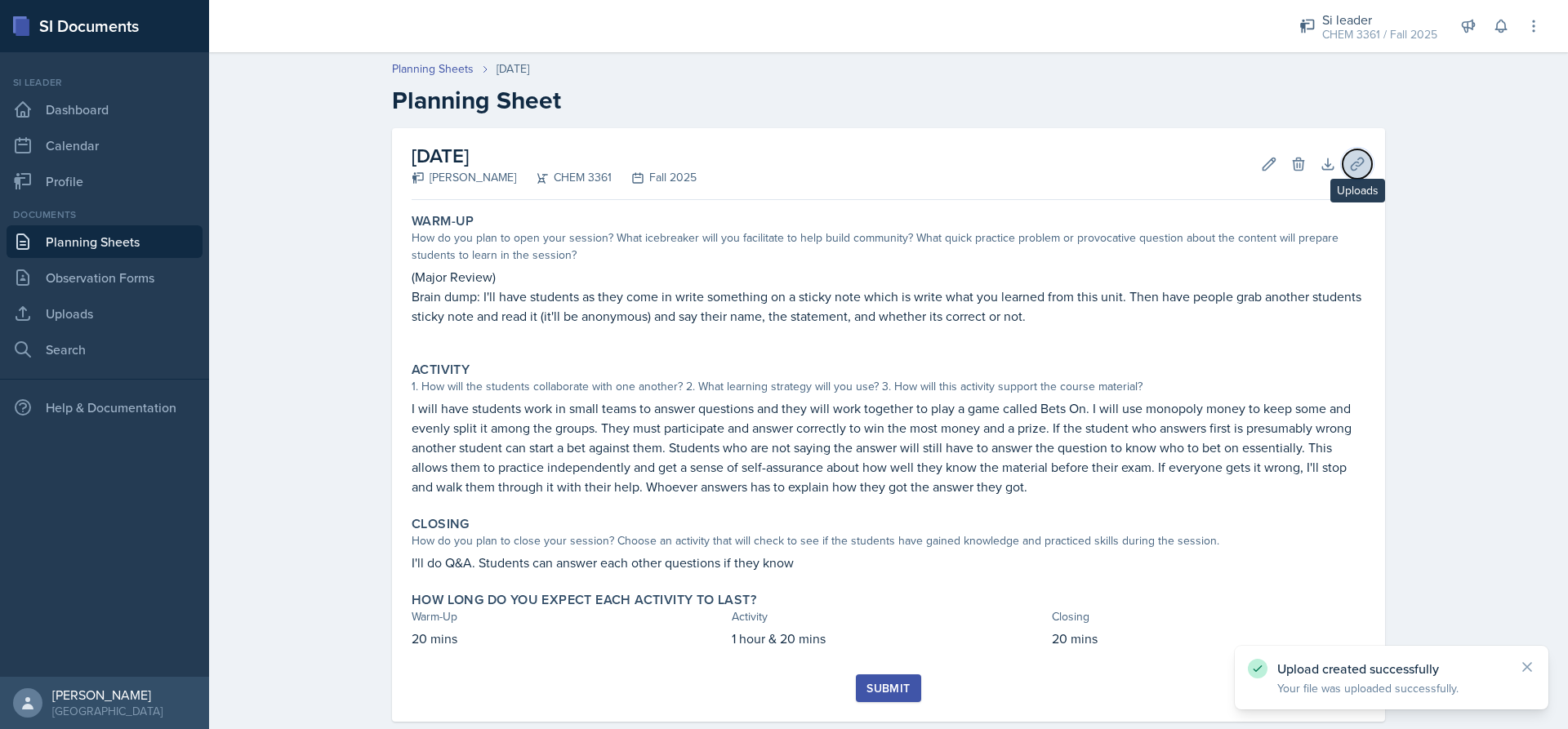
click at [1349, 164] on icon at bounding box center [1357, 164] width 17 height 17
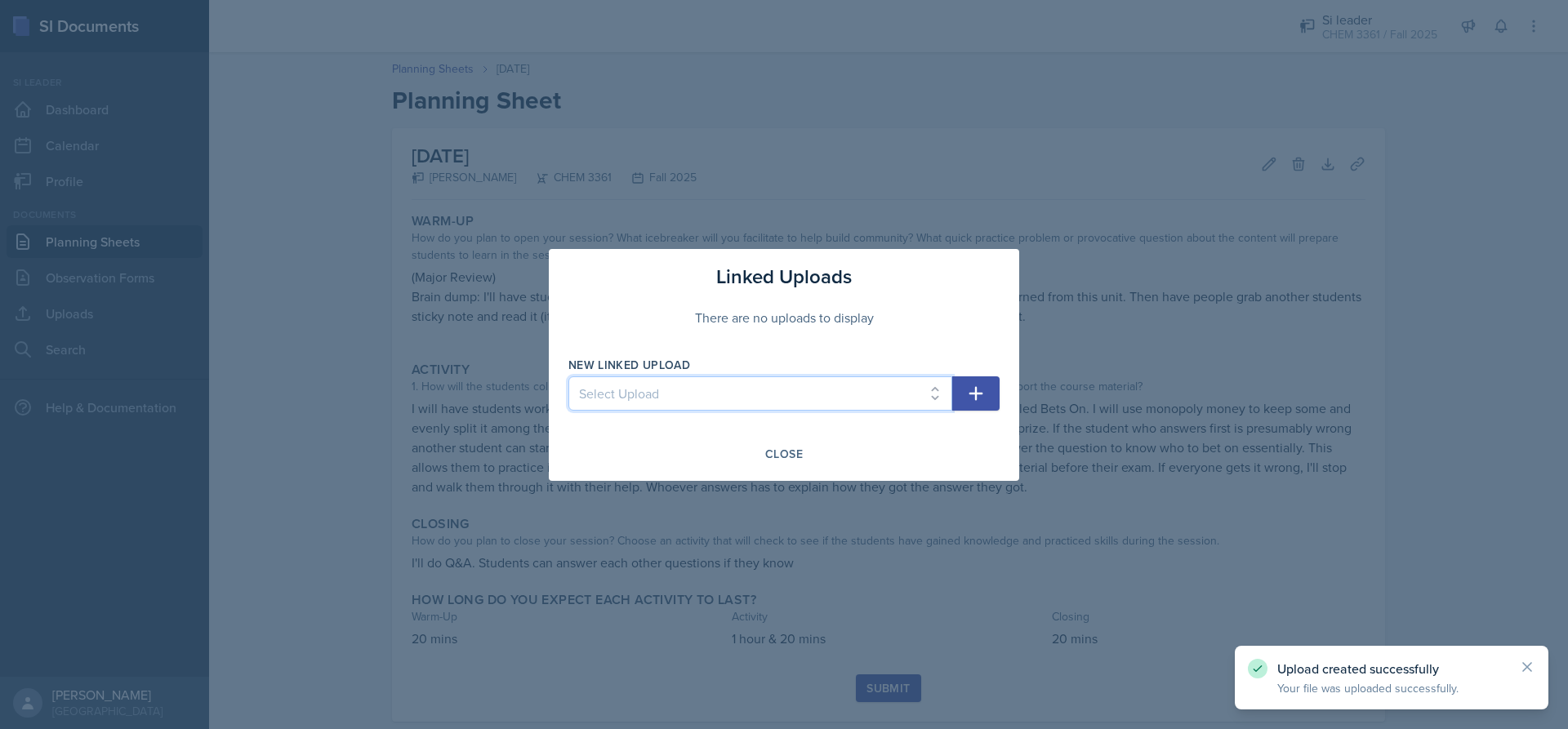
click at [858, 404] on select "Select Upload [DATE] [DATE] [DATE] [DATE] [DATE] [DATE]" at bounding box center [760, 393] width 384 height 34
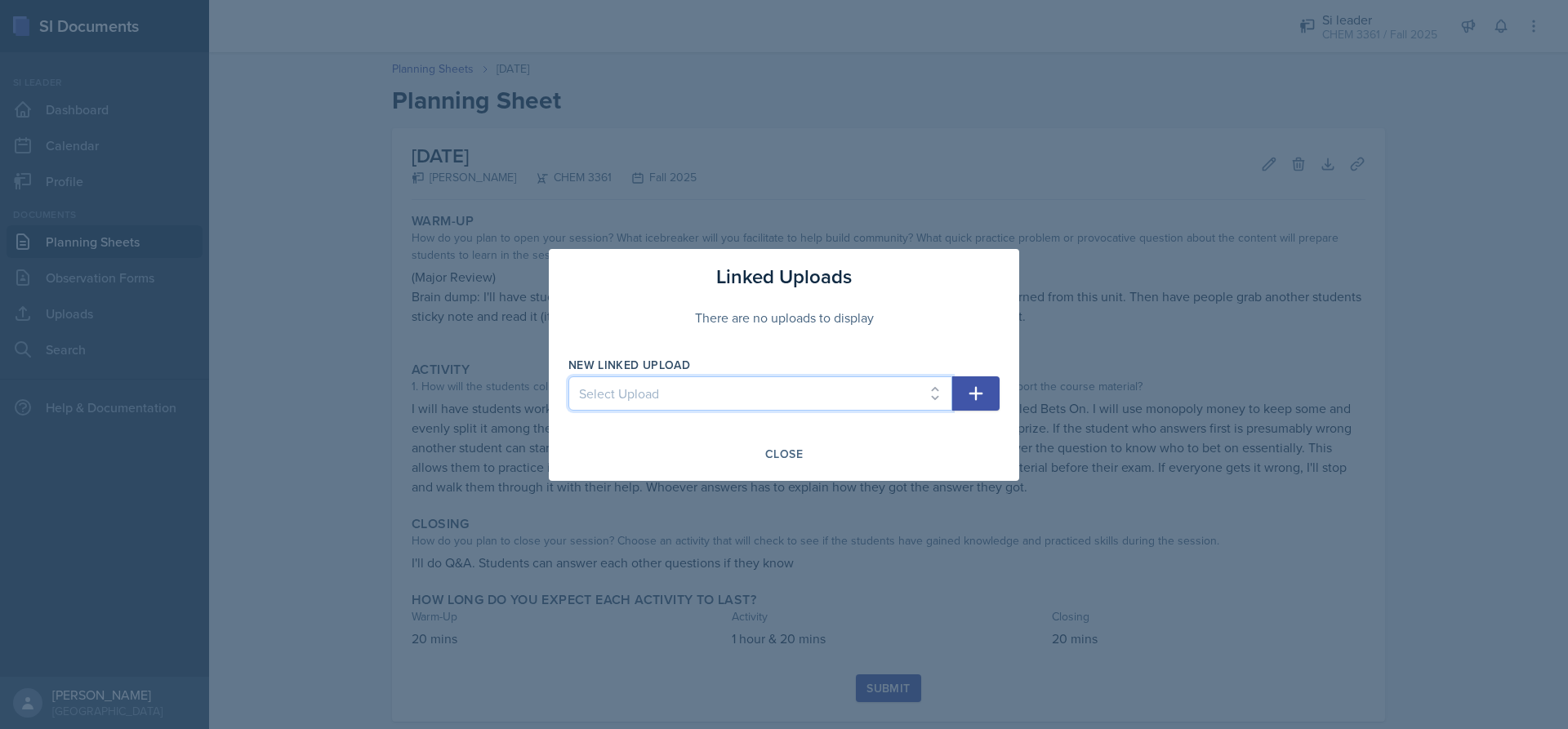
select select "20fe06bb-1a65-4281-97aa-537ed247a8a8"
click at [568, 376] on select "Select Upload [DATE] [DATE] [DATE] [DATE] [DATE] [DATE]" at bounding box center [760, 393] width 384 height 34
click at [986, 384] on button "button" at bounding box center [975, 393] width 47 height 34
select select
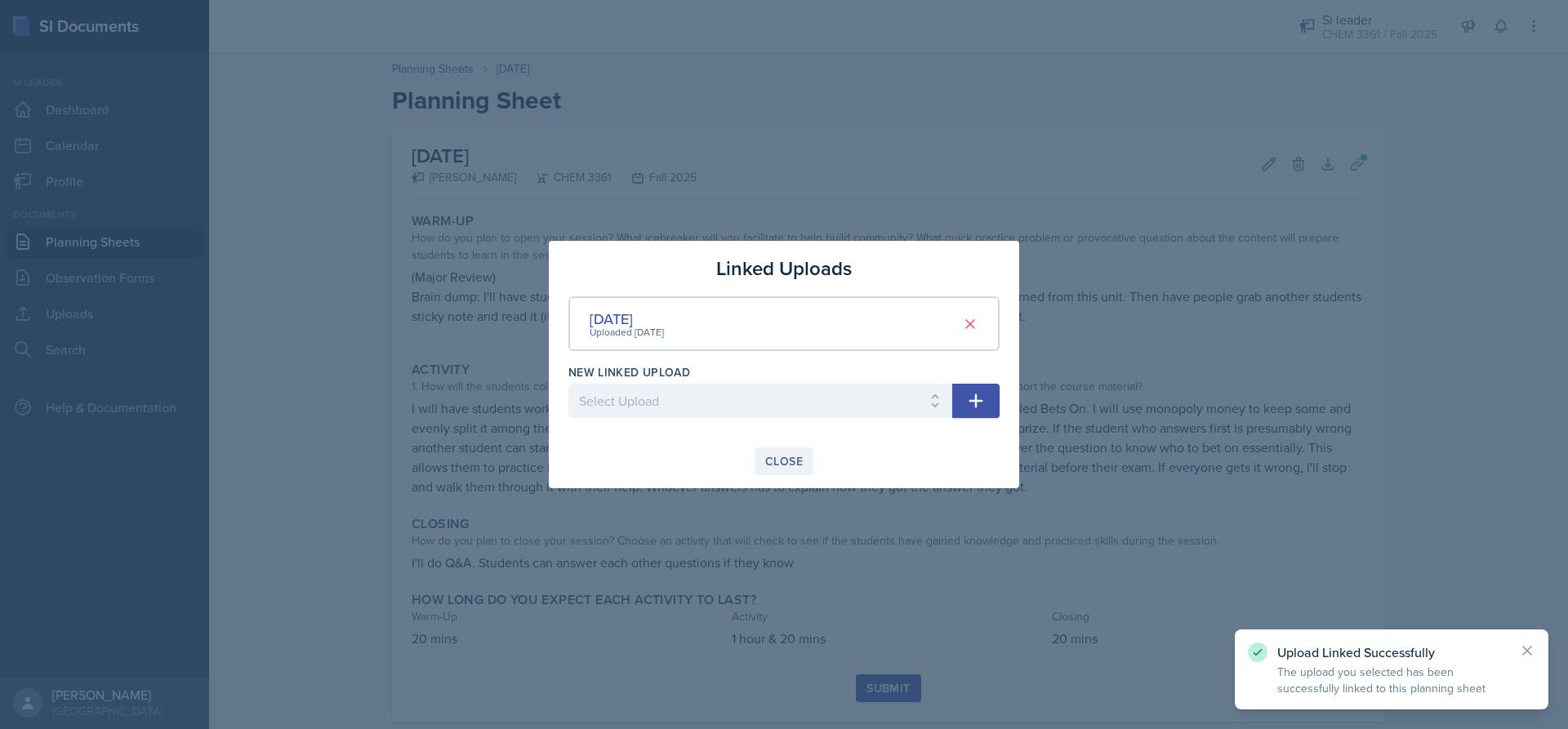
click at [785, 455] on div "Close" at bounding box center [783, 461] width 37 height 13
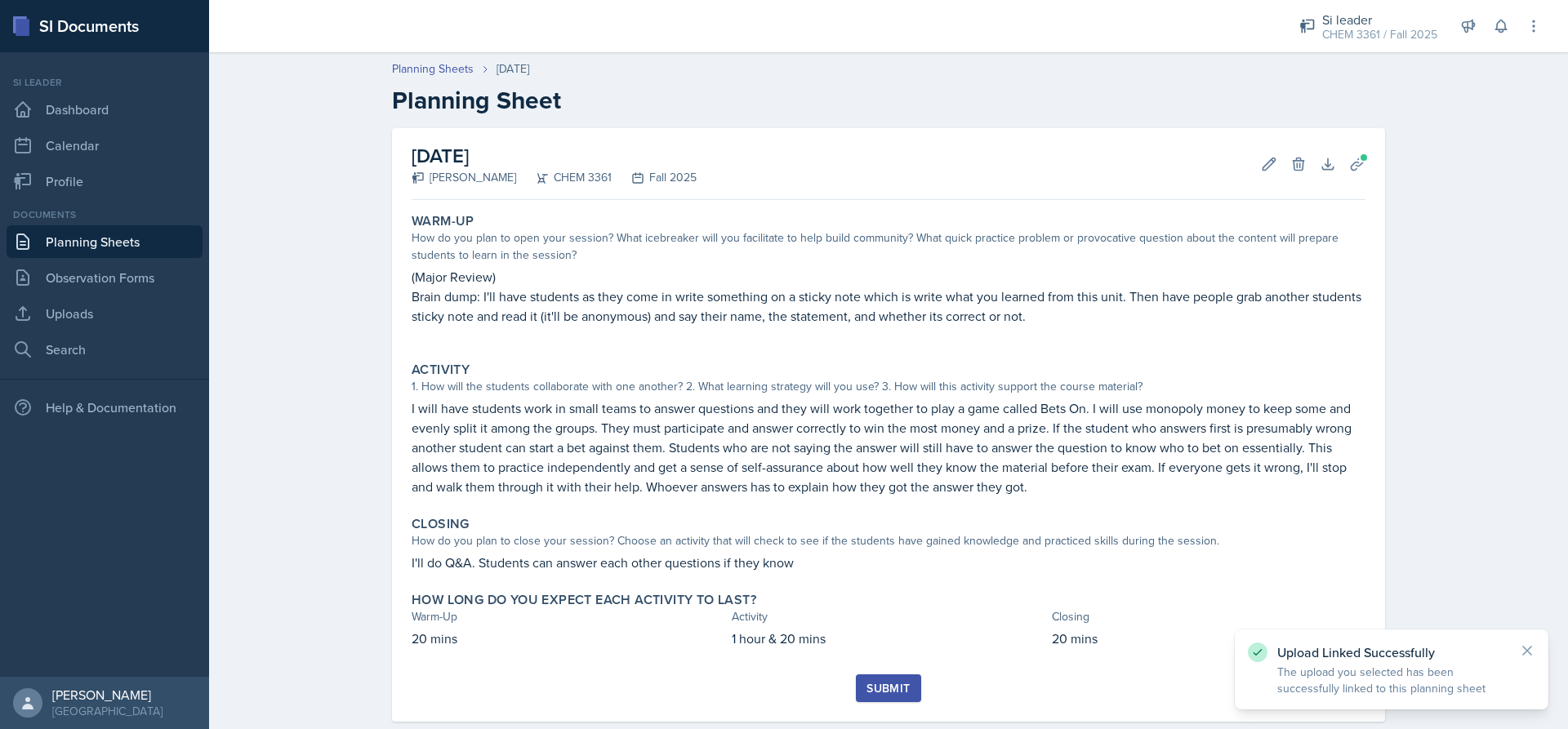
click at [885, 678] on button "Submit" at bounding box center [888, 688] width 65 height 28
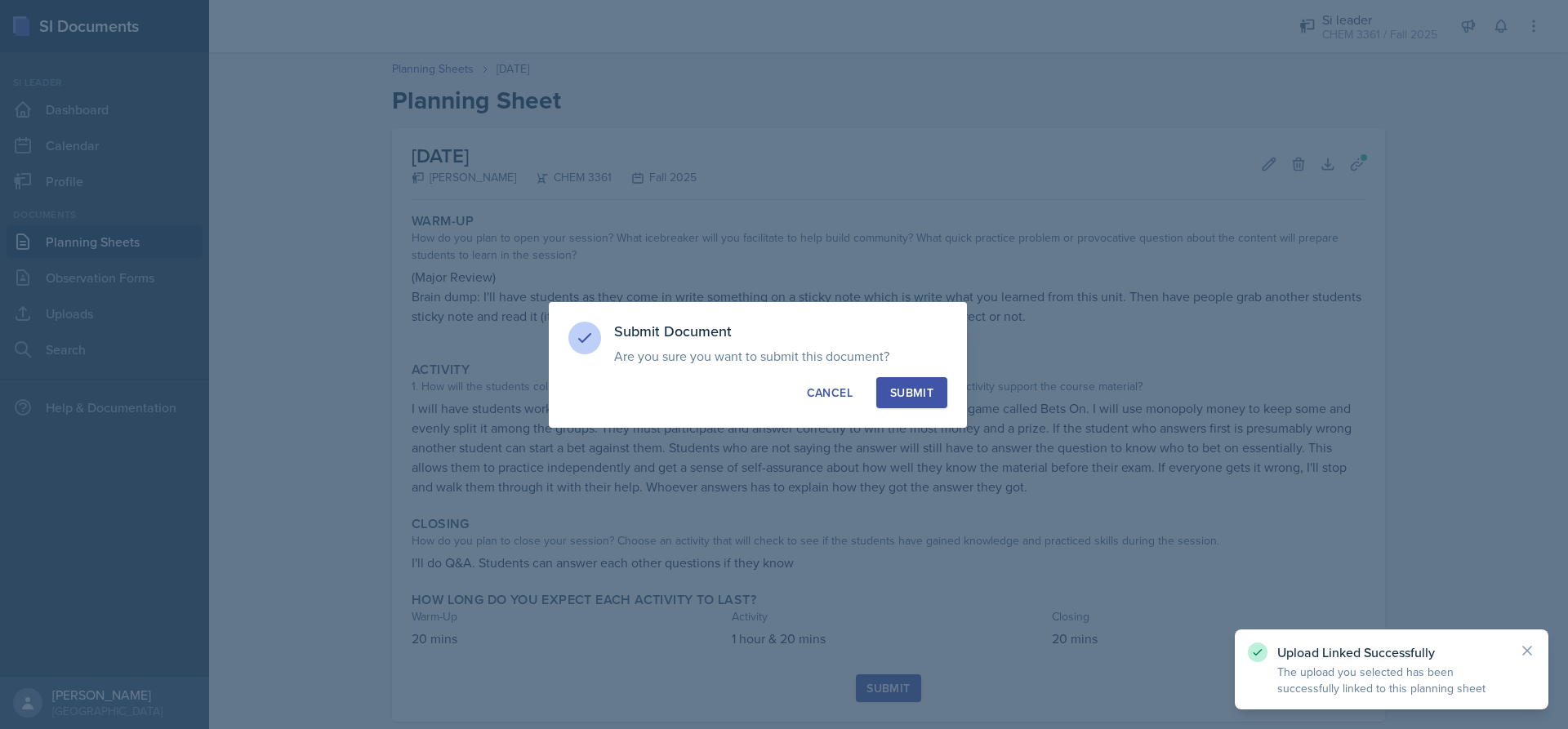
click at [915, 385] on div "Submit" at bounding box center [911, 393] width 43 height 17
